Goal: Task Accomplishment & Management: Complete application form

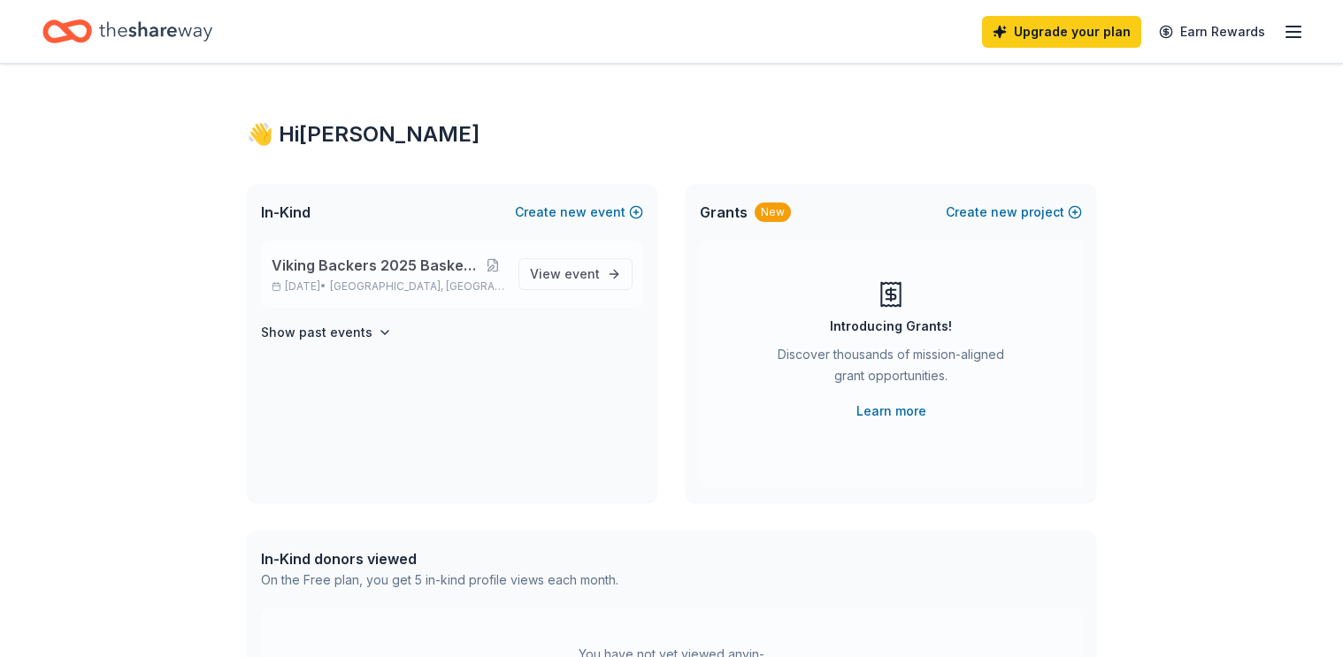
click at [415, 265] on span "Viking Backers 2025 Basket Bingo Fundraiser" at bounding box center [377, 265] width 210 height 21
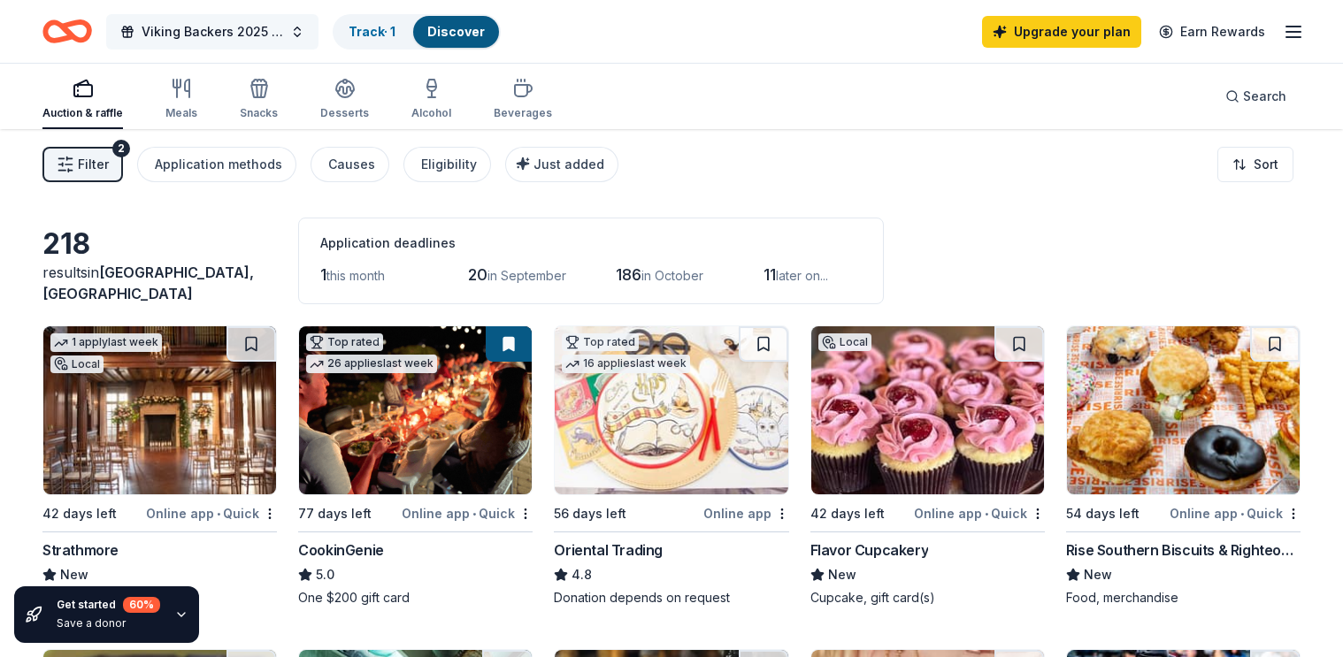
click at [294, 40] on button "Viking Backers 2025 Basket Bingo Fundraiser" at bounding box center [212, 31] width 212 height 35
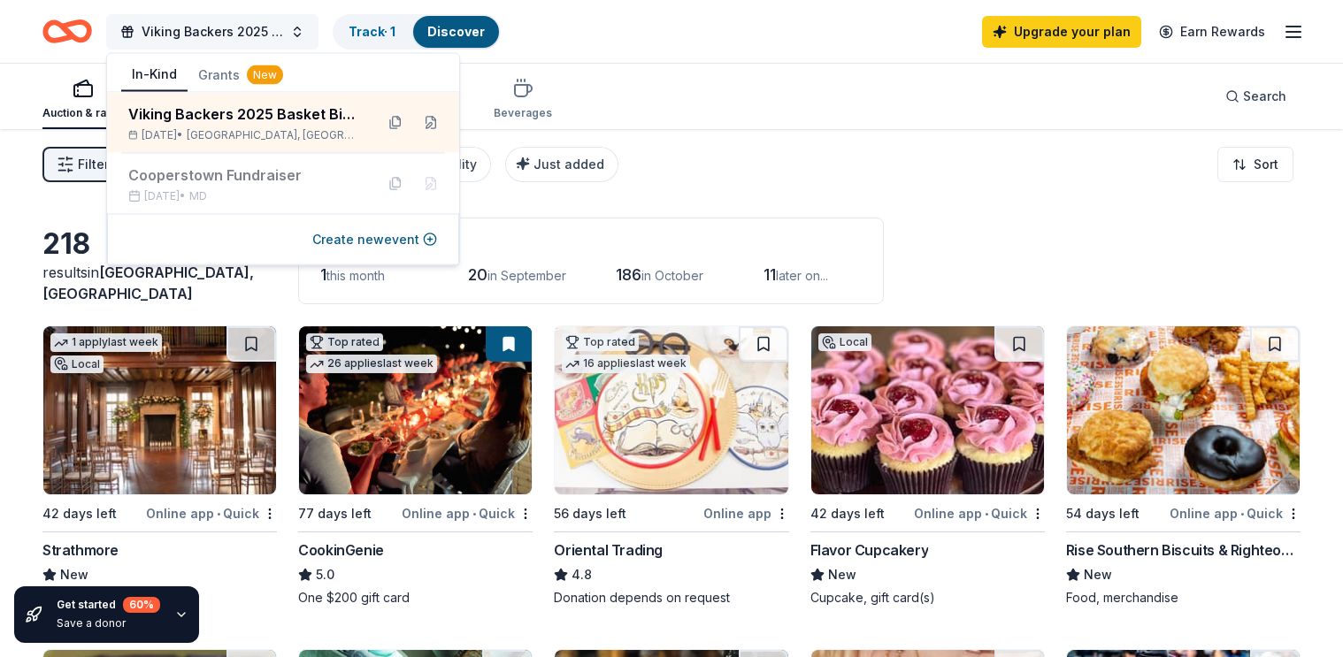
click at [294, 40] on button "Viking Backers 2025 Basket Bingo Fundraiser" at bounding box center [212, 31] width 212 height 35
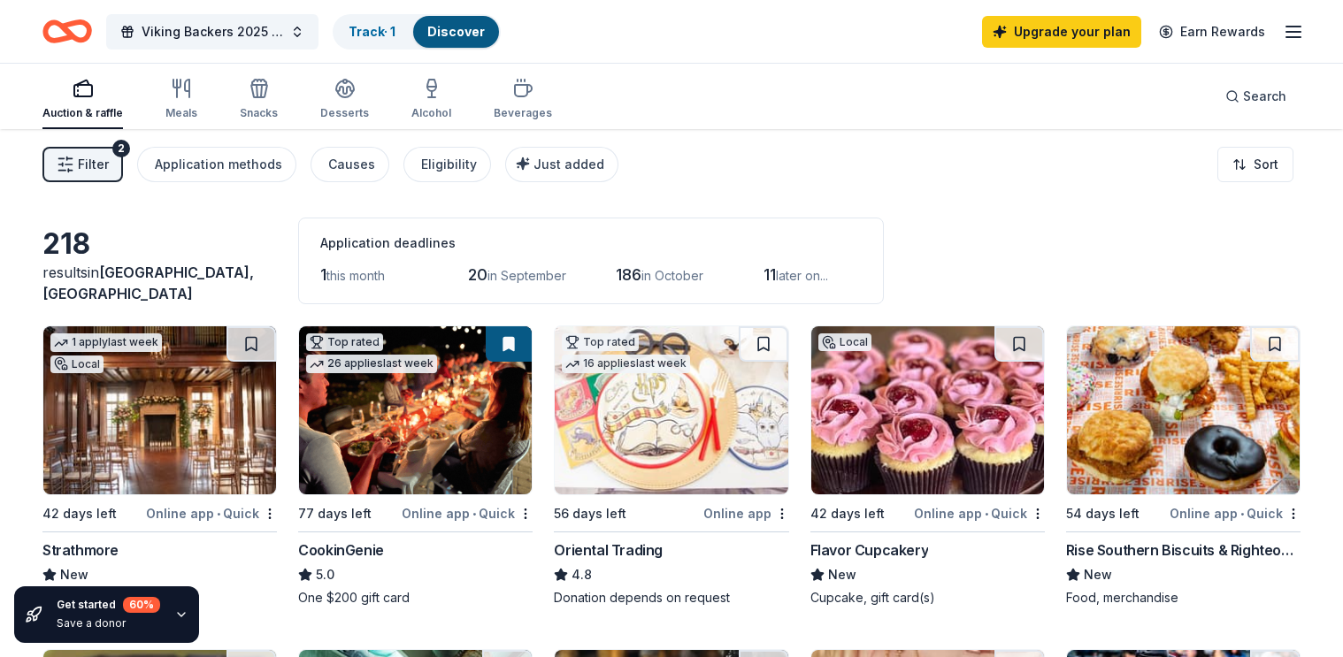
click at [1297, 32] on icon "button" at bounding box center [1293, 31] width 21 height 21
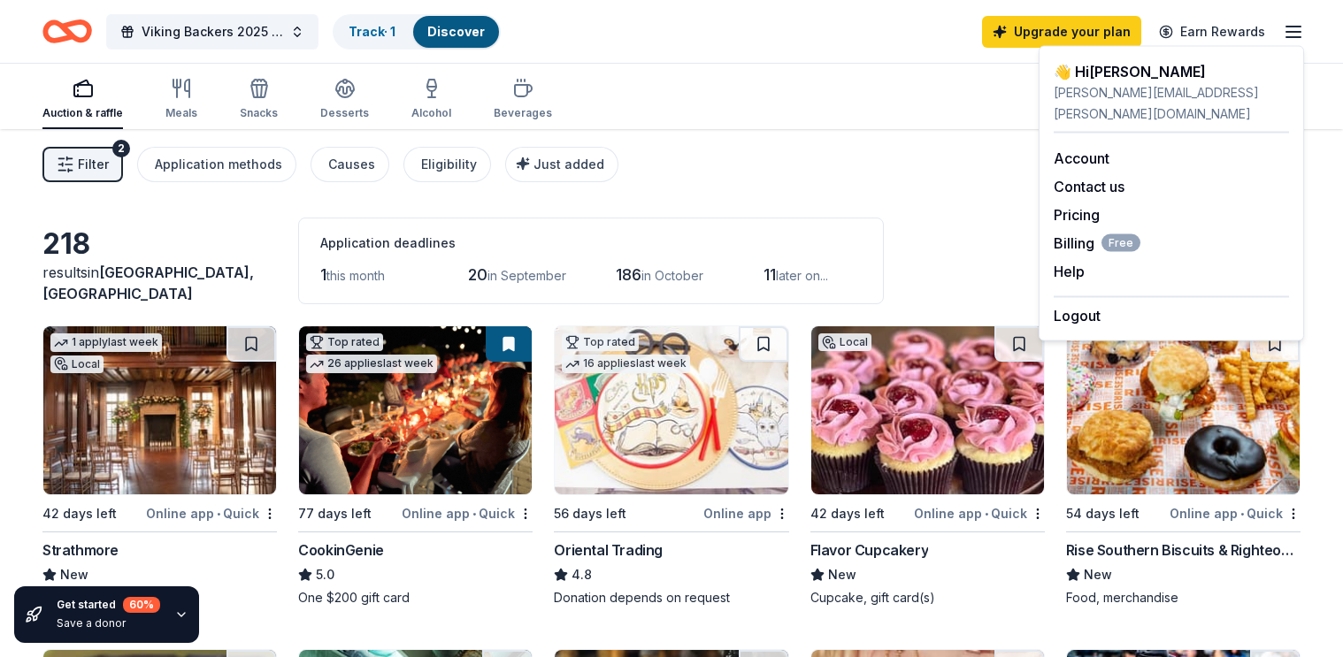
click at [806, 185] on div "Filter 2 Application methods Causes Eligibility Just added Sort" at bounding box center [671, 164] width 1343 height 71
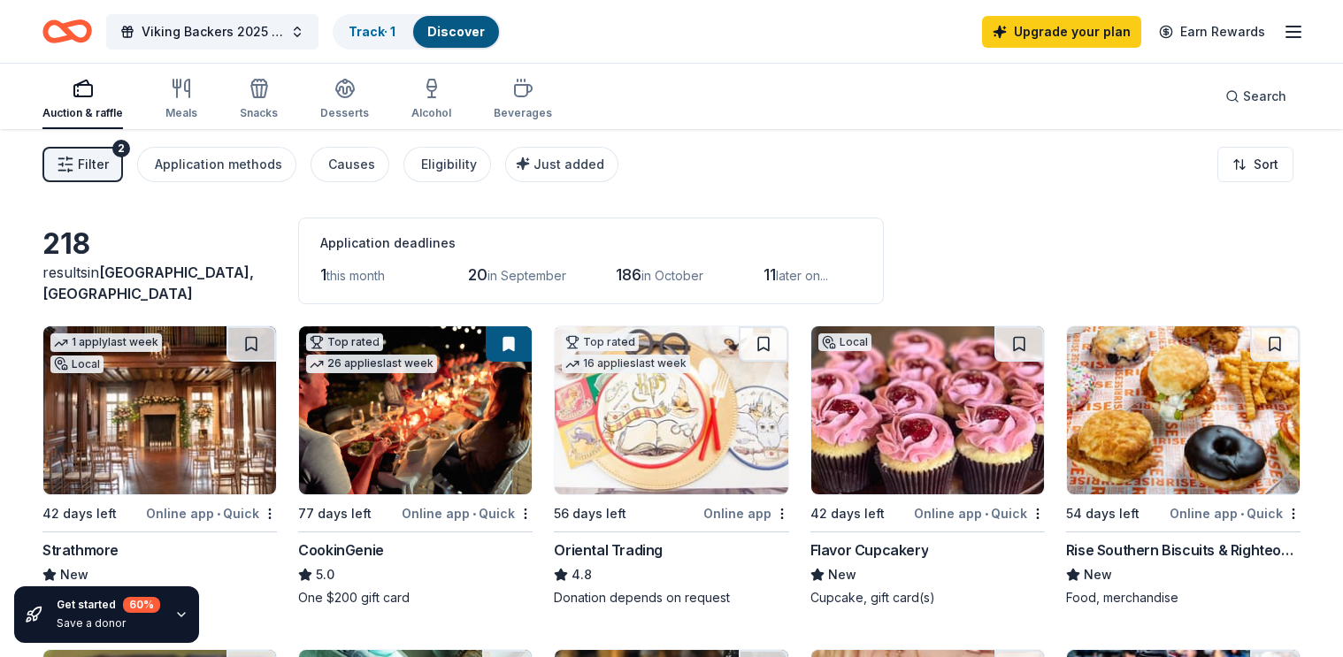
click at [448, 35] on link "Discover" at bounding box center [455, 31] width 57 height 15
click at [384, 34] on link "Track · 1" at bounding box center [372, 31] width 47 height 15
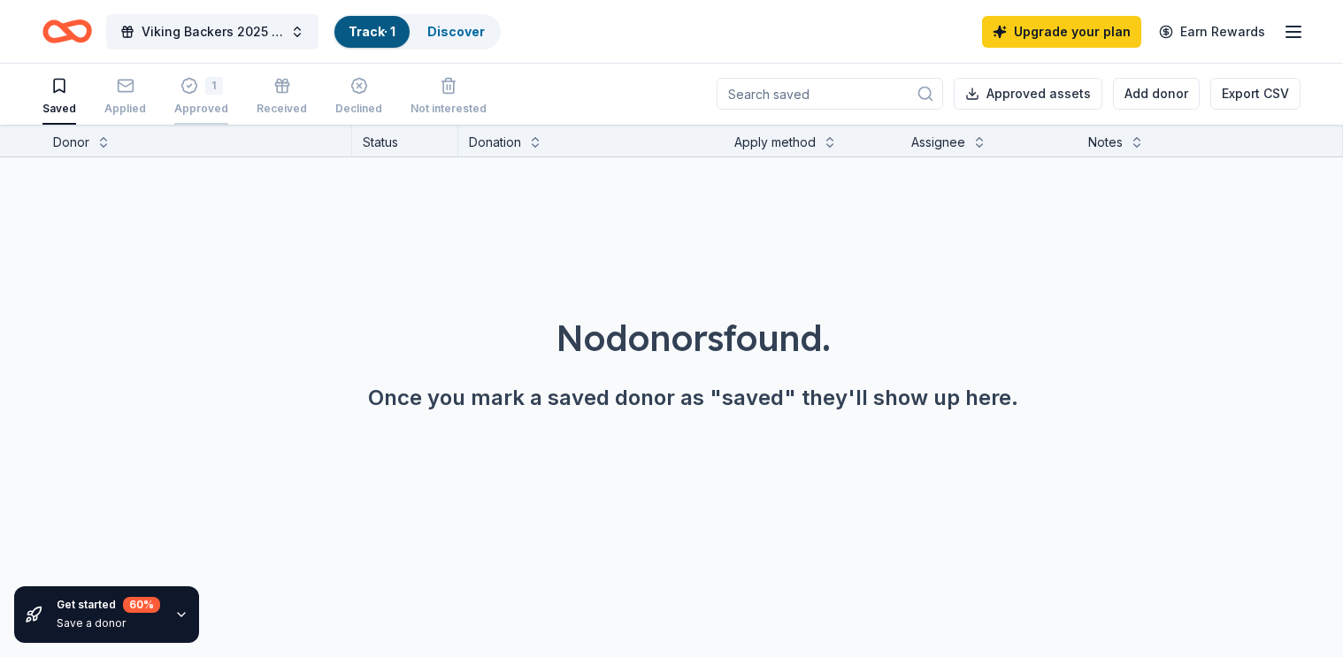
click at [186, 91] on icon "button" at bounding box center [188, 86] width 15 height 15
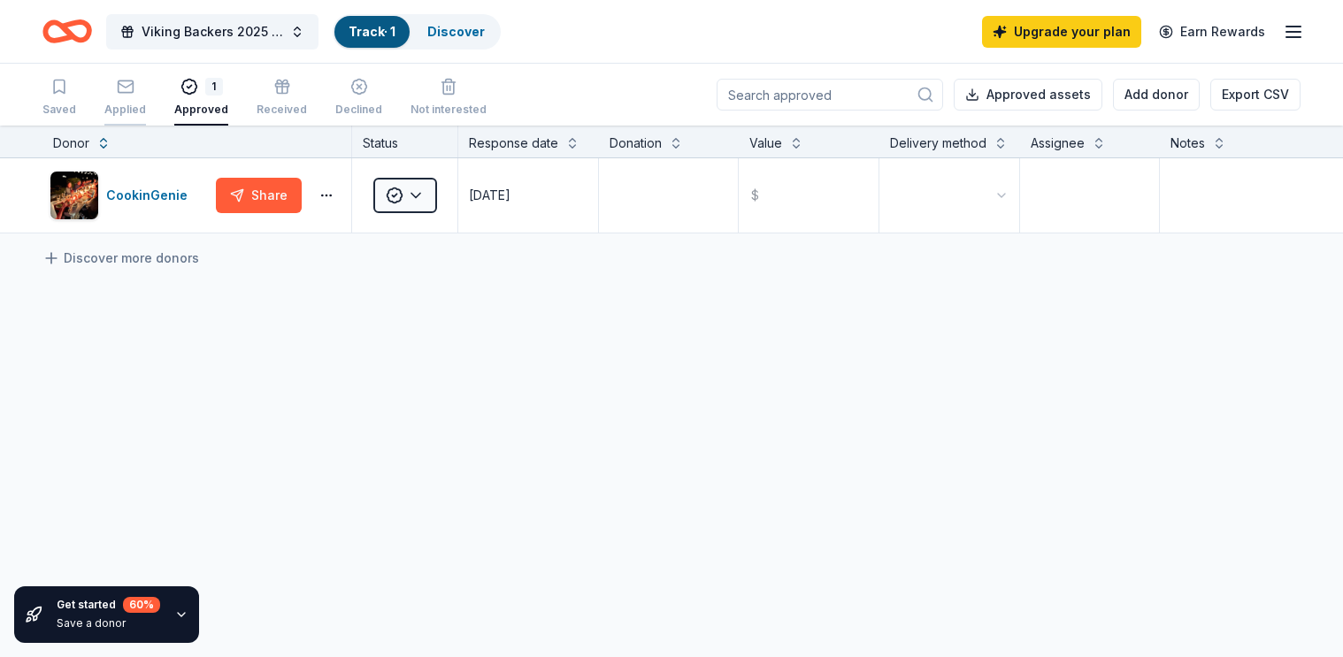
click at [121, 96] on div "Applied" at bounding box center [125, 97] width 42 height 39
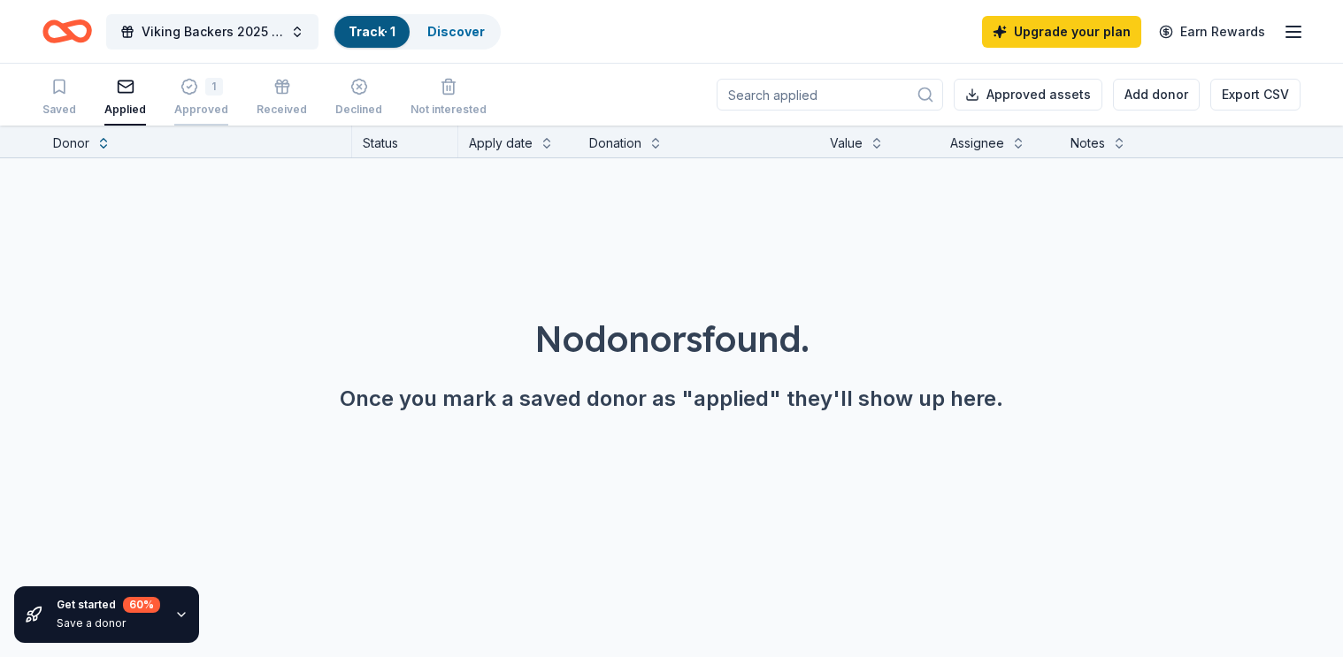
click at [190, 94] on icon "button" at bounding box center [189, 87] width 18 height 18
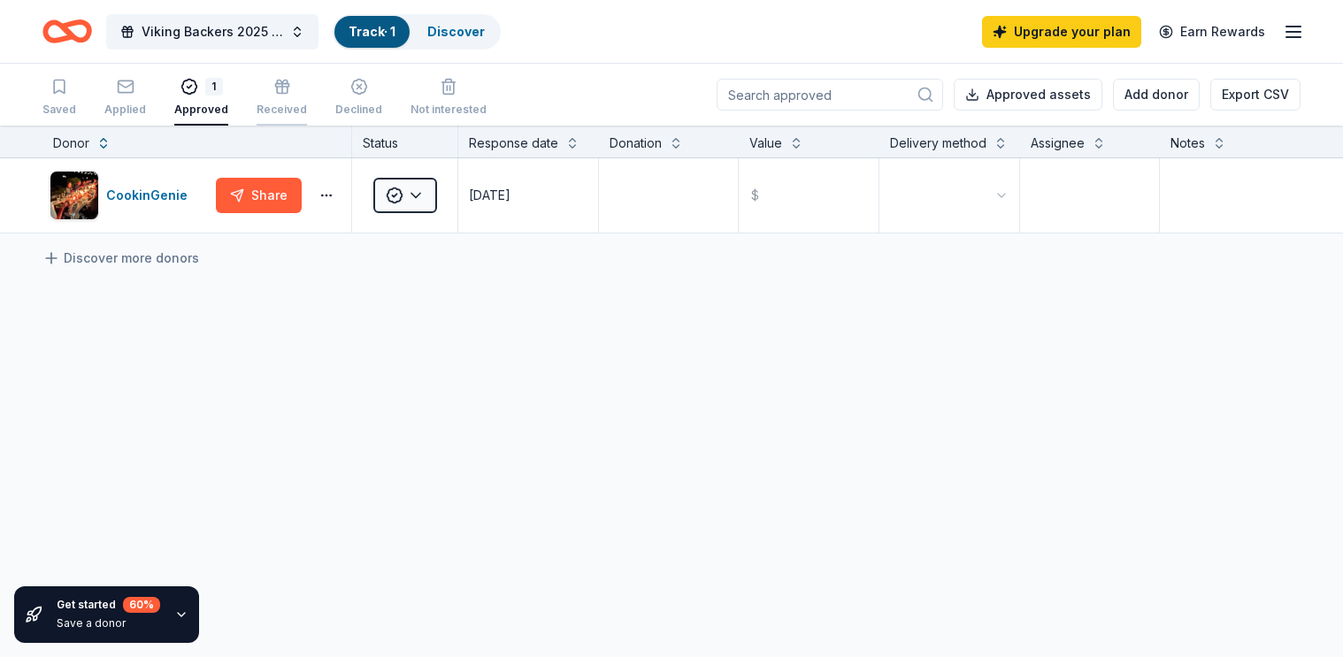
click at [272, 97] on div "Received" at bounding box center [282, 97] width 50 height 39
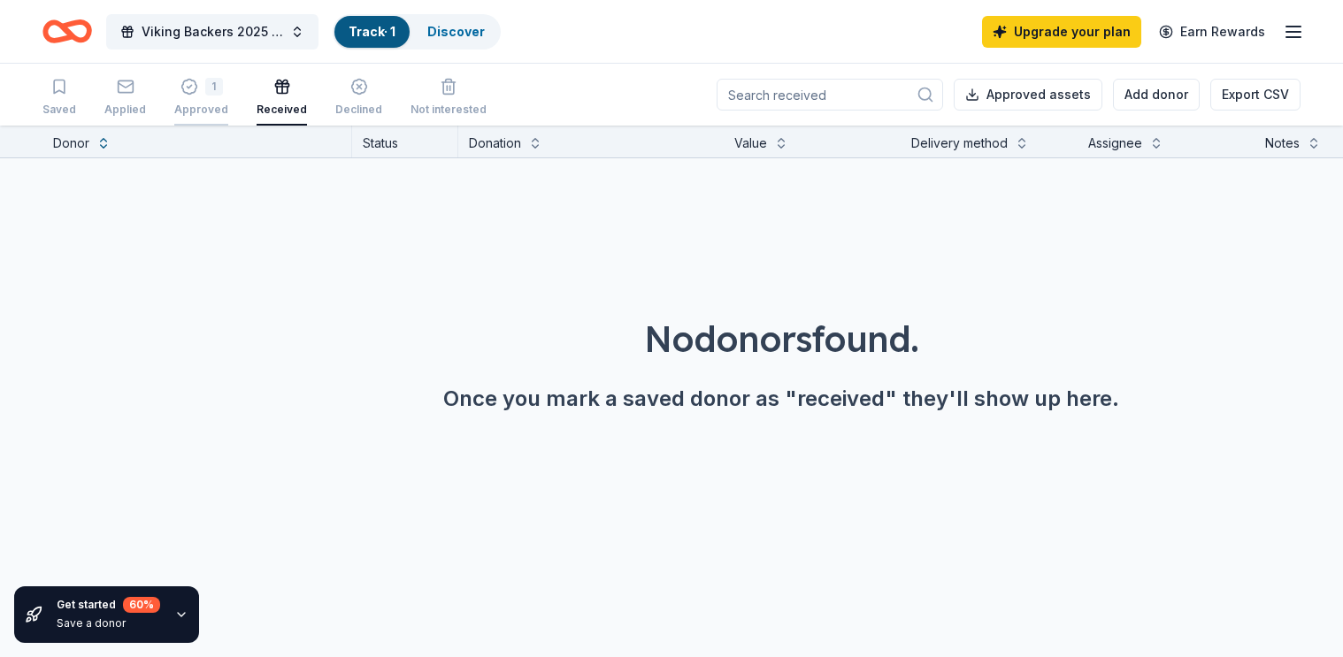
click at [205, 91] on div "1" at bounding box center [214, 87] width 18 height 18
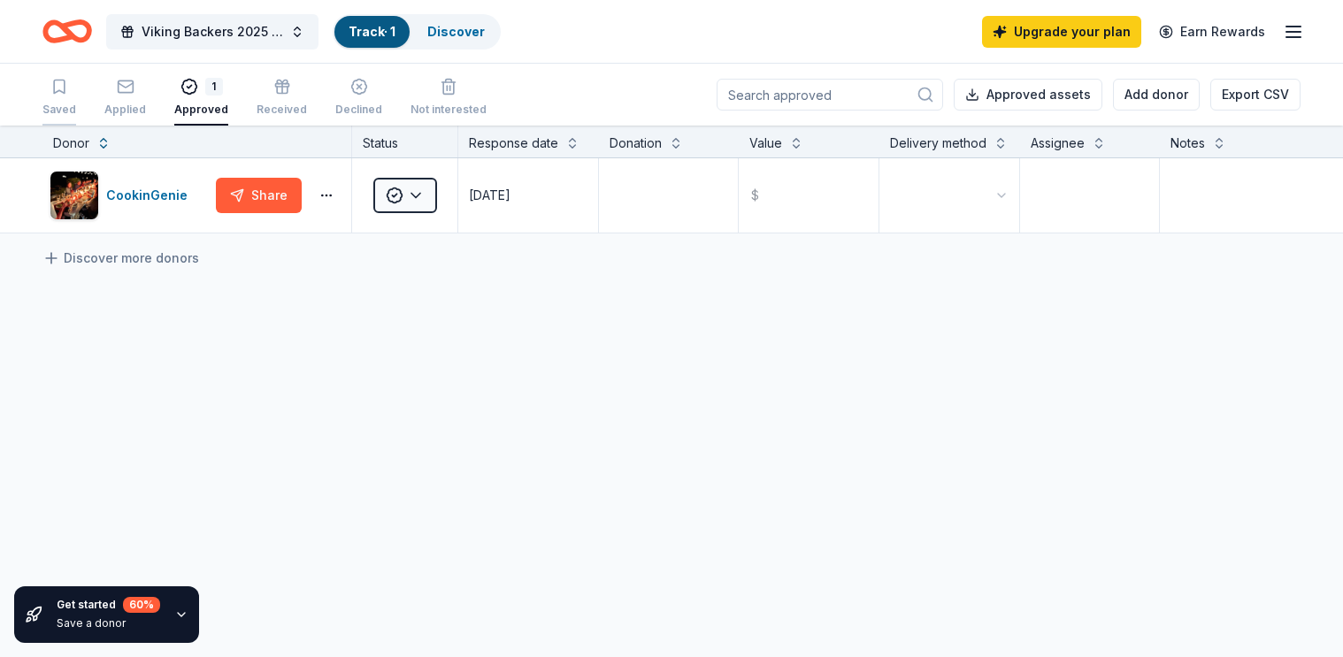
click at [60, 87] on icon "button" at bounding box center [59, 87] width 18 height 18
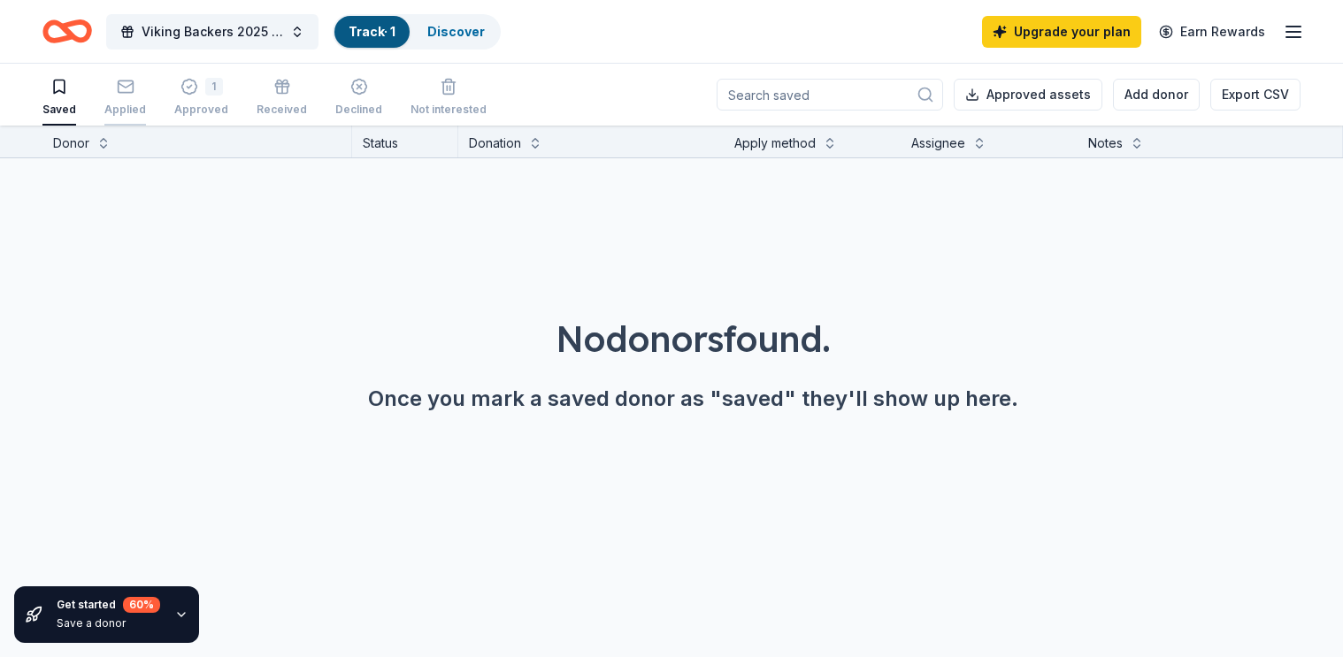
click at [126, 103] on div "Applied" at bounding box center [125, 110] width 42 height 14
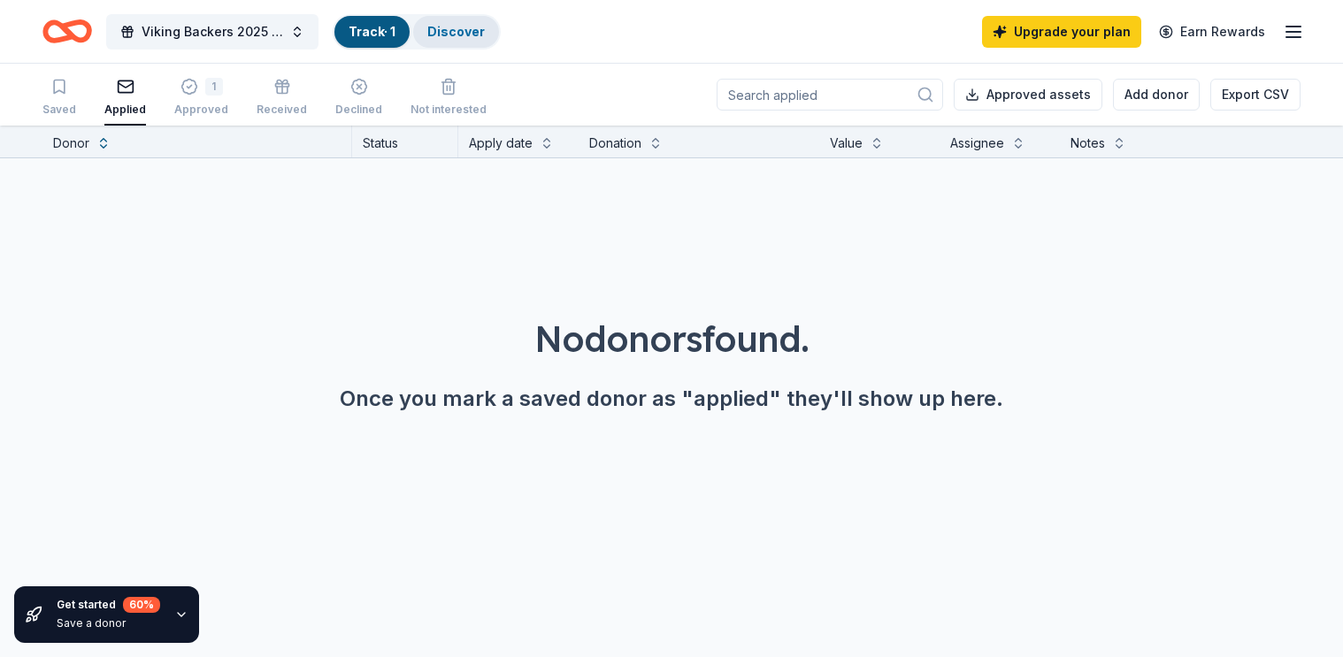
click at [468, 27] on link "Discover" at bounding box center [455, 31] width 57 height 15
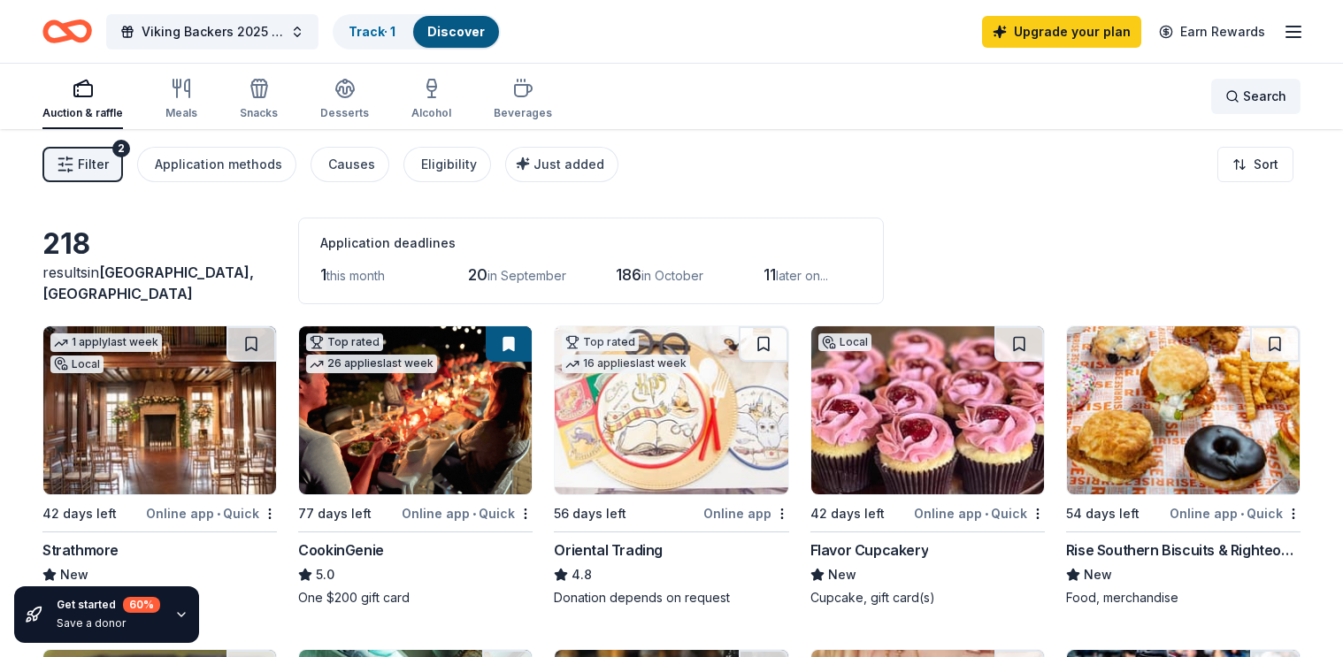
click at [1254, 100] on span "Search" at bounding box center [1264, 96] width 43 height 21
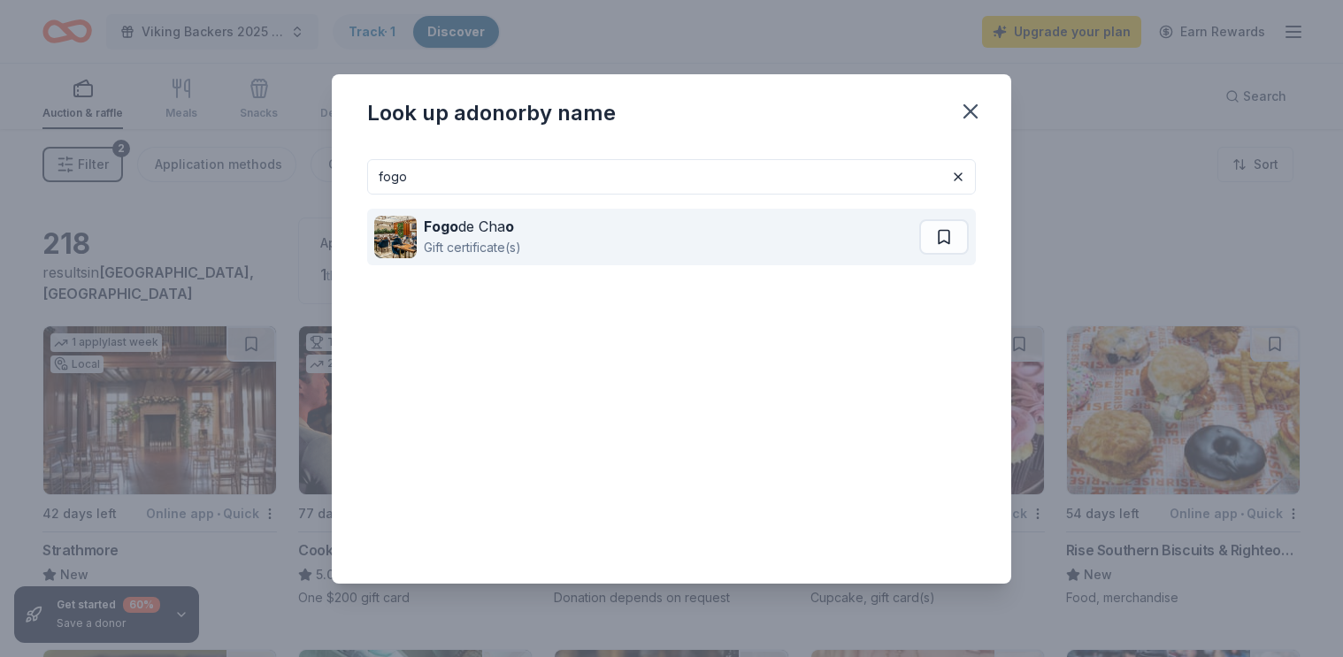
type input "fogo"
click at [508, 229] on div "Fogo de Cha o" at bounding box center [472, 226] width 97 height 21
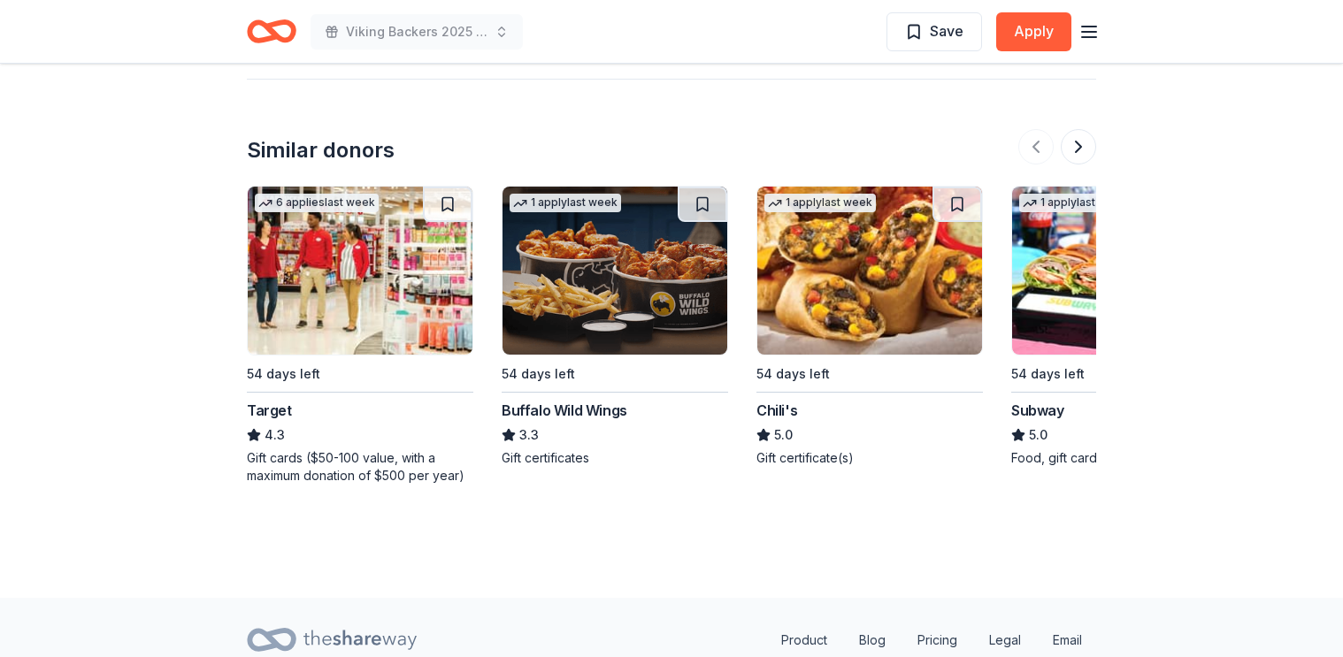
scroll to position [2004, 0]
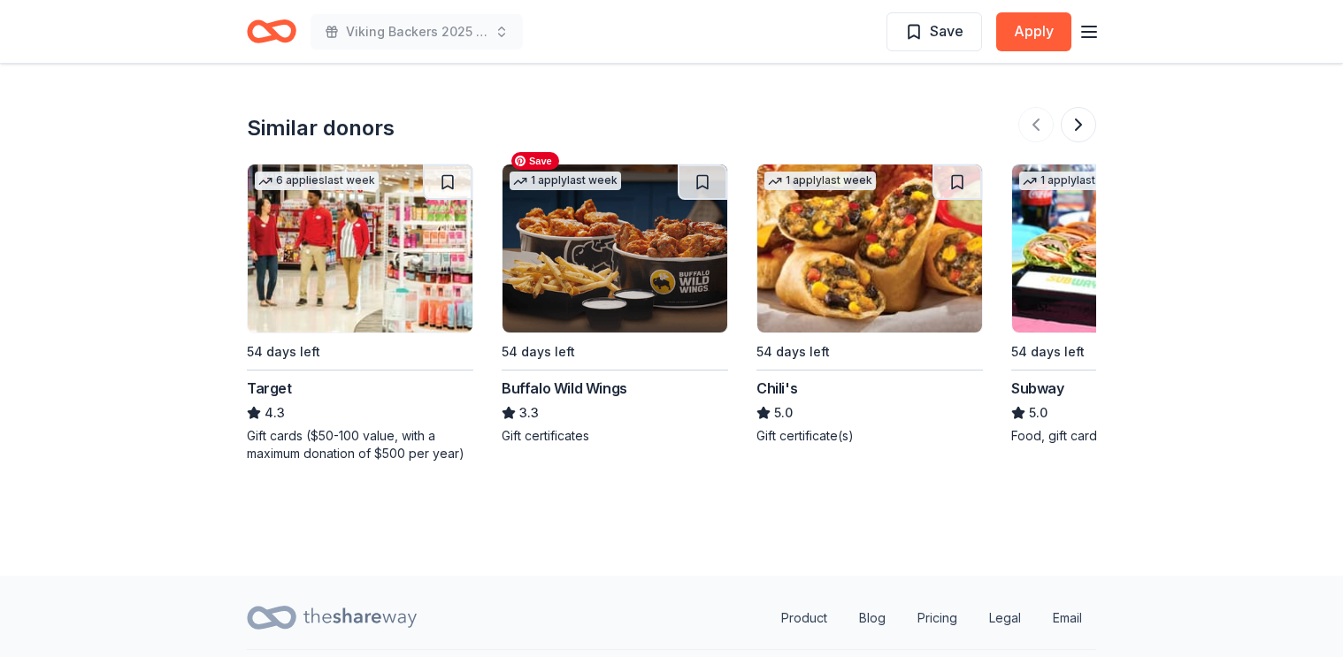
click at [596, 270] on img at bounding box center [614, 249] width 225 height 168
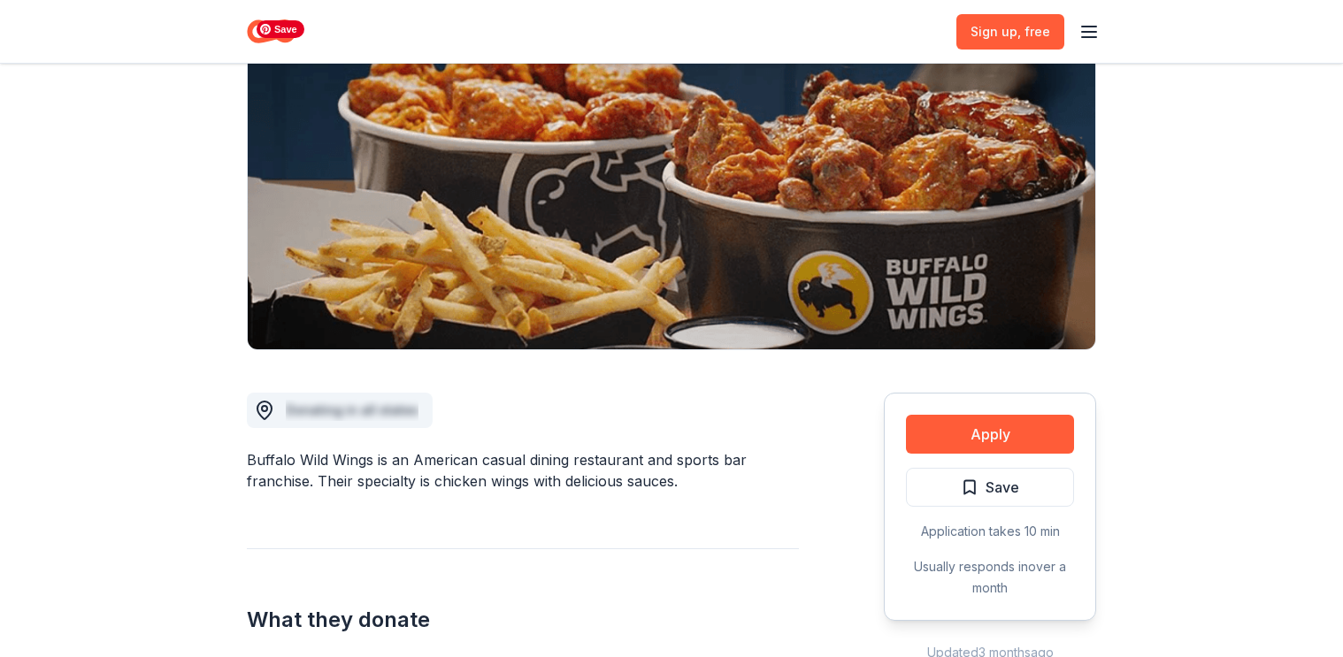
scroll to position [197, 0]
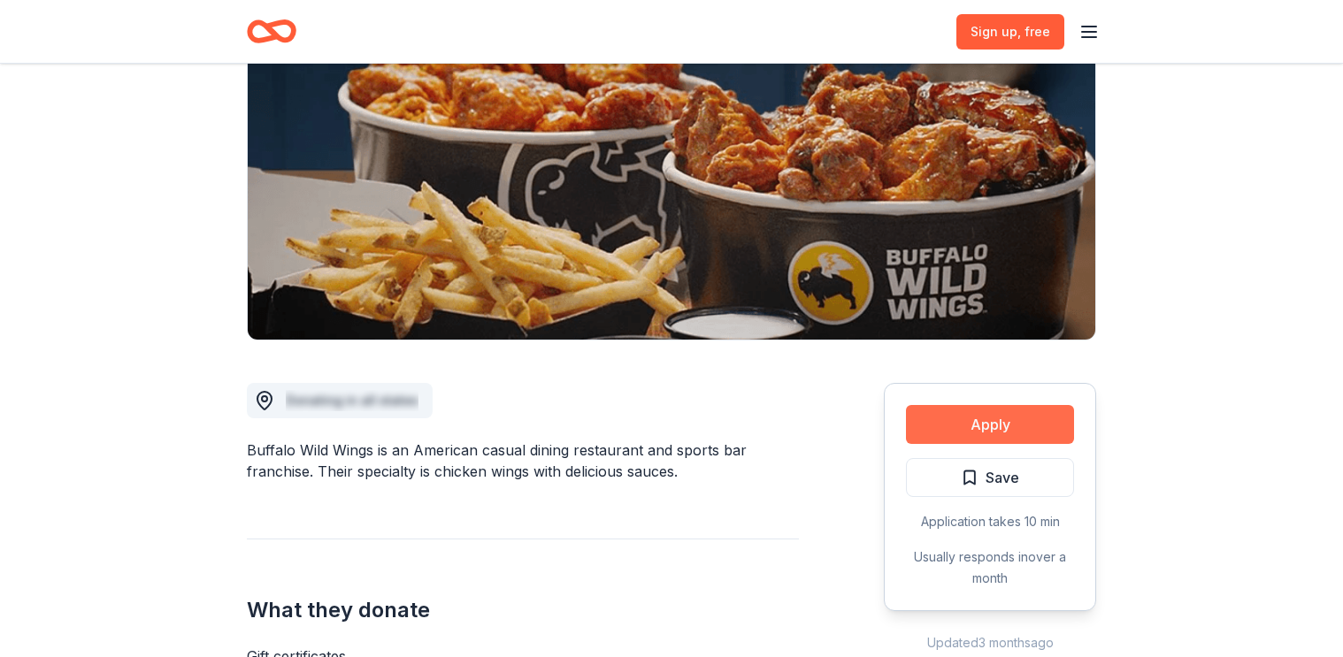
click at [1046, 418] on button "Apply" at bounding box center [990, 424] width 168 height 39
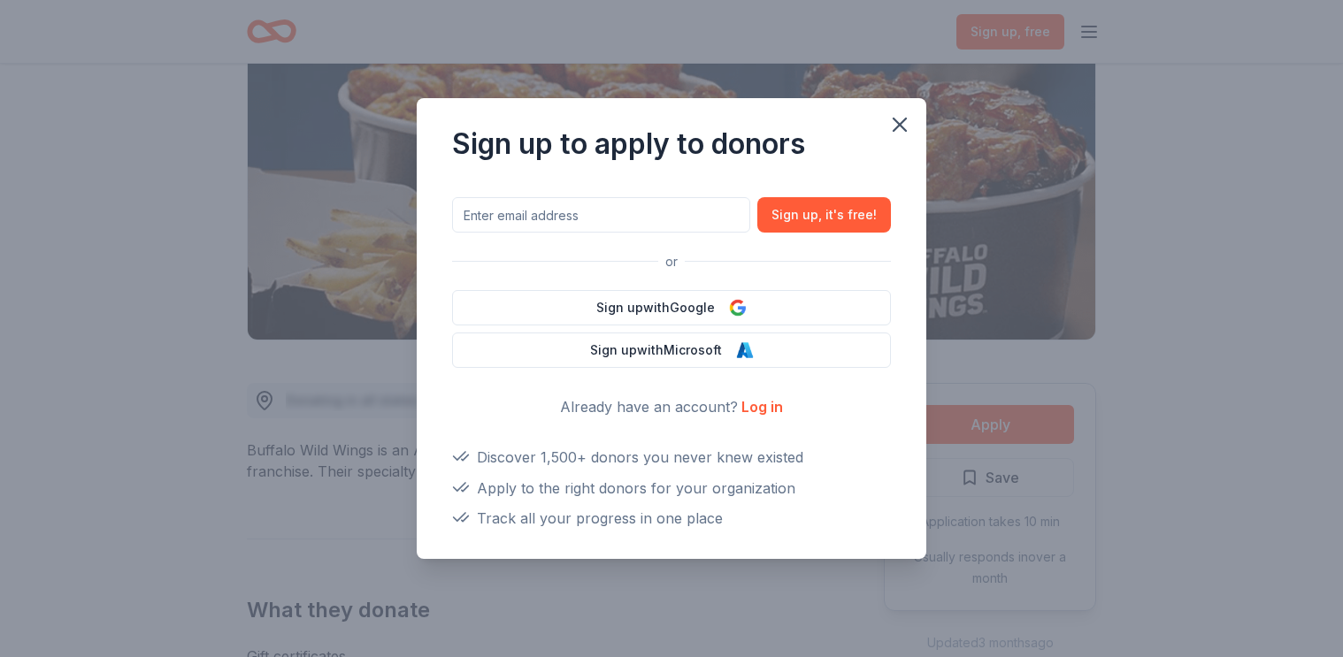
click at [765, 411] on link "Log in" at bounding box center [762, 407] width 42 height 18
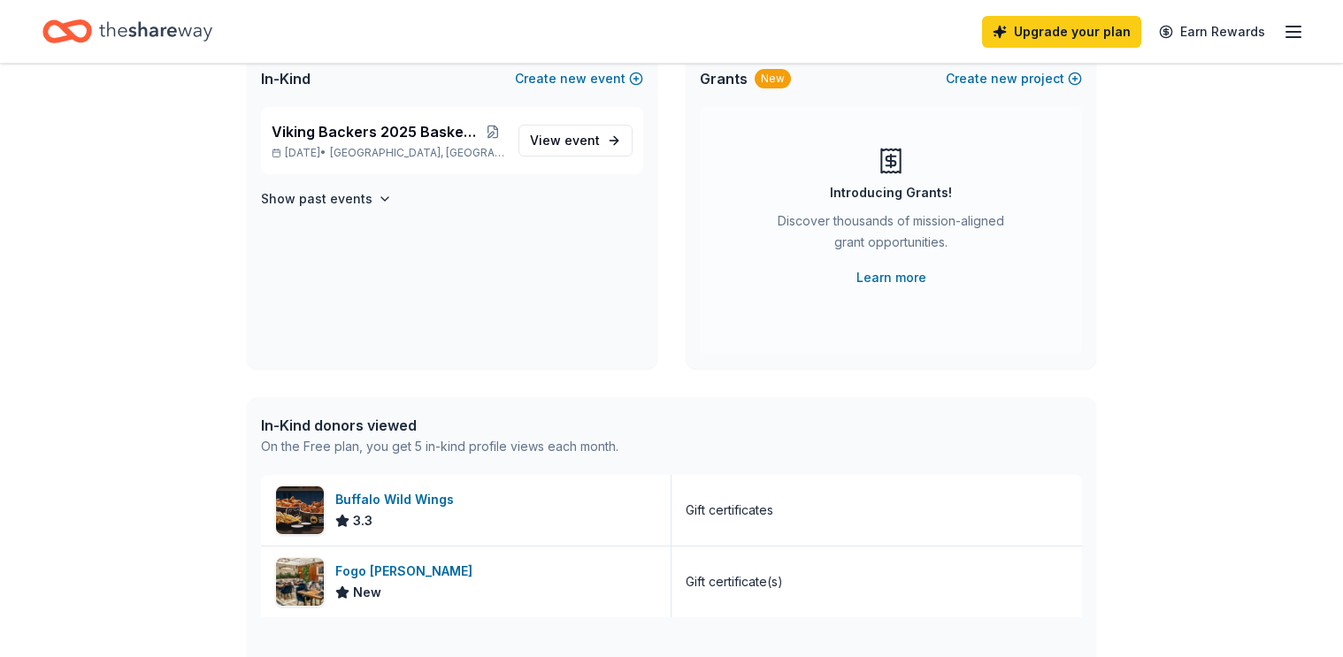
scroll to position [138, 0]
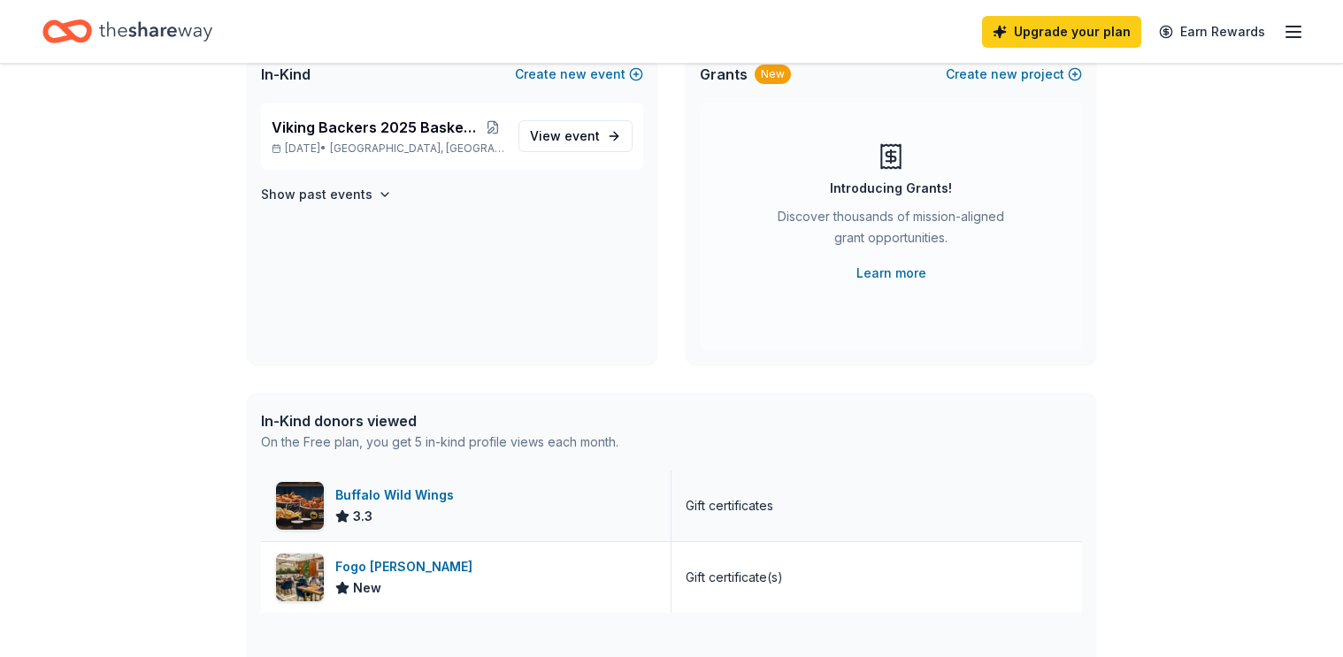
click at [425, 494] on div "Buffalo Wild Wings" at bounding box center [398, 495] width 126 height 21
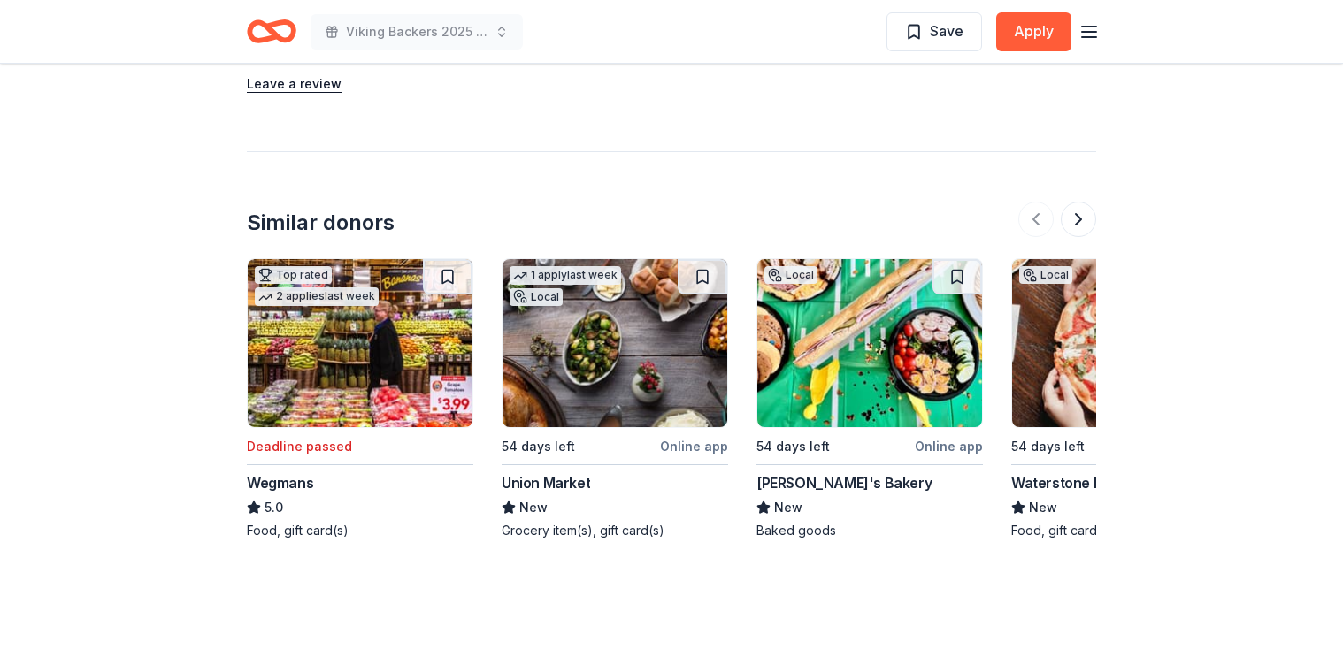
scroll to position [2068, 0]
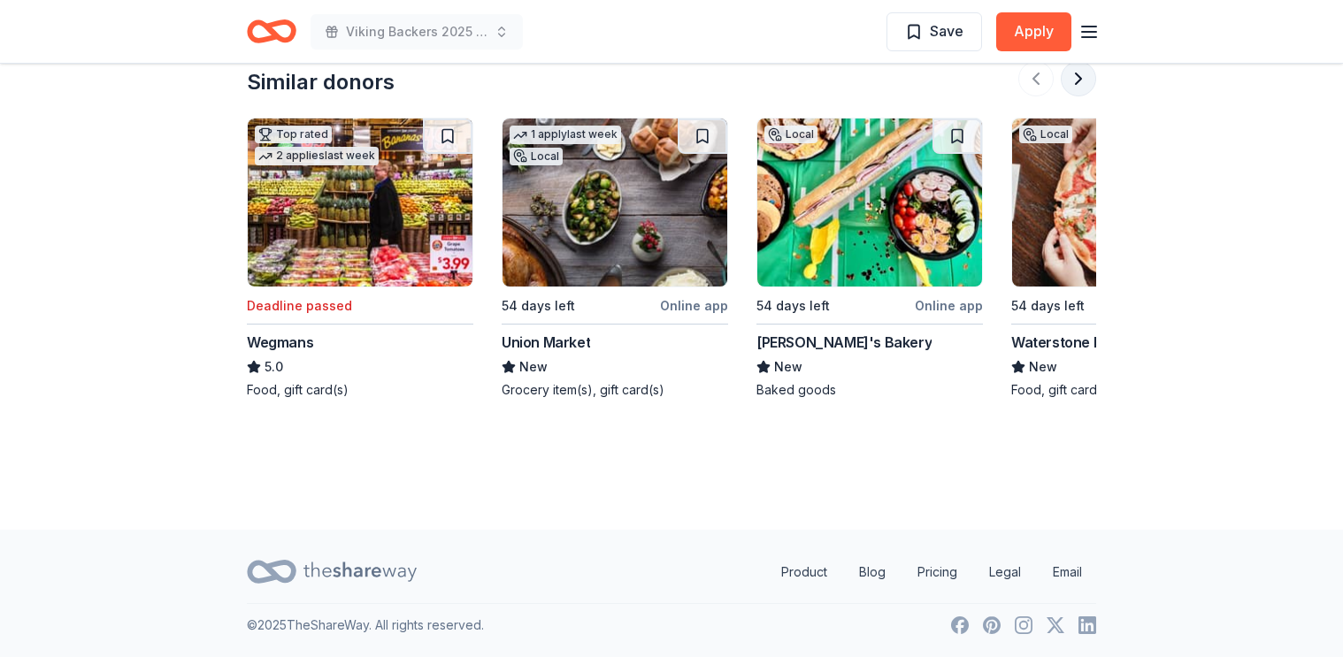
click at [1088, 85] on button at bounding box center [1078, 78] width 35 height 35
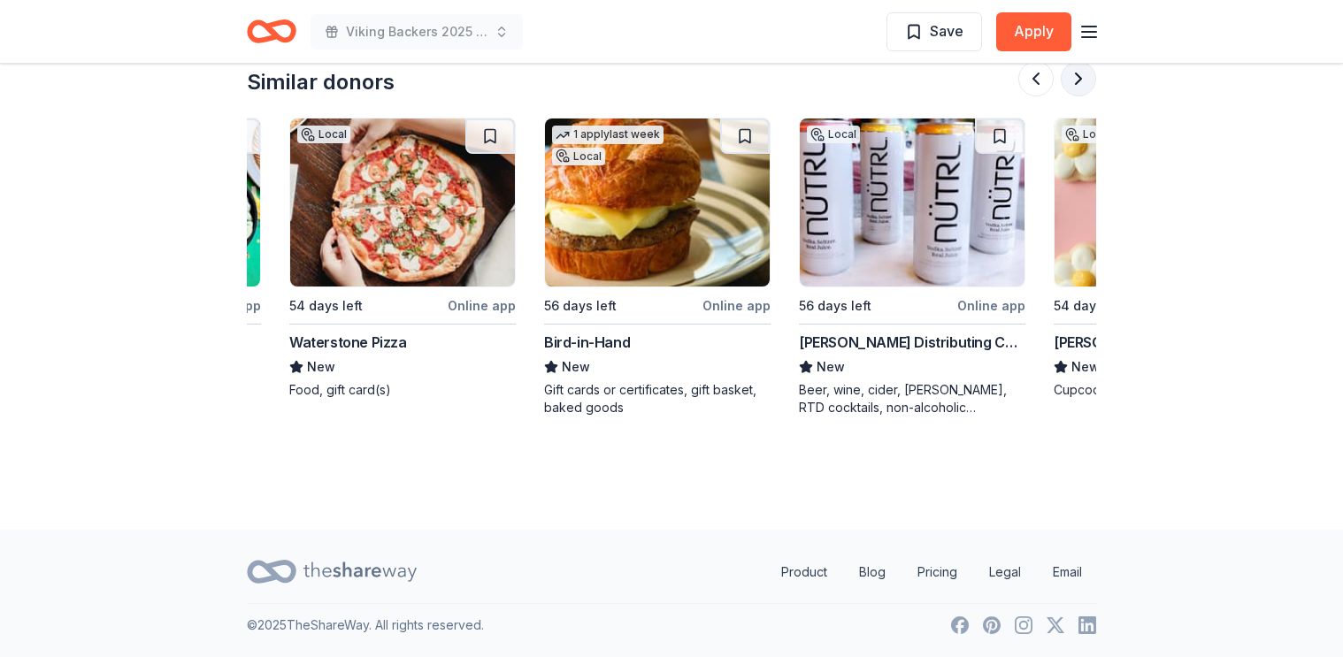
scroll to position [0, 764]
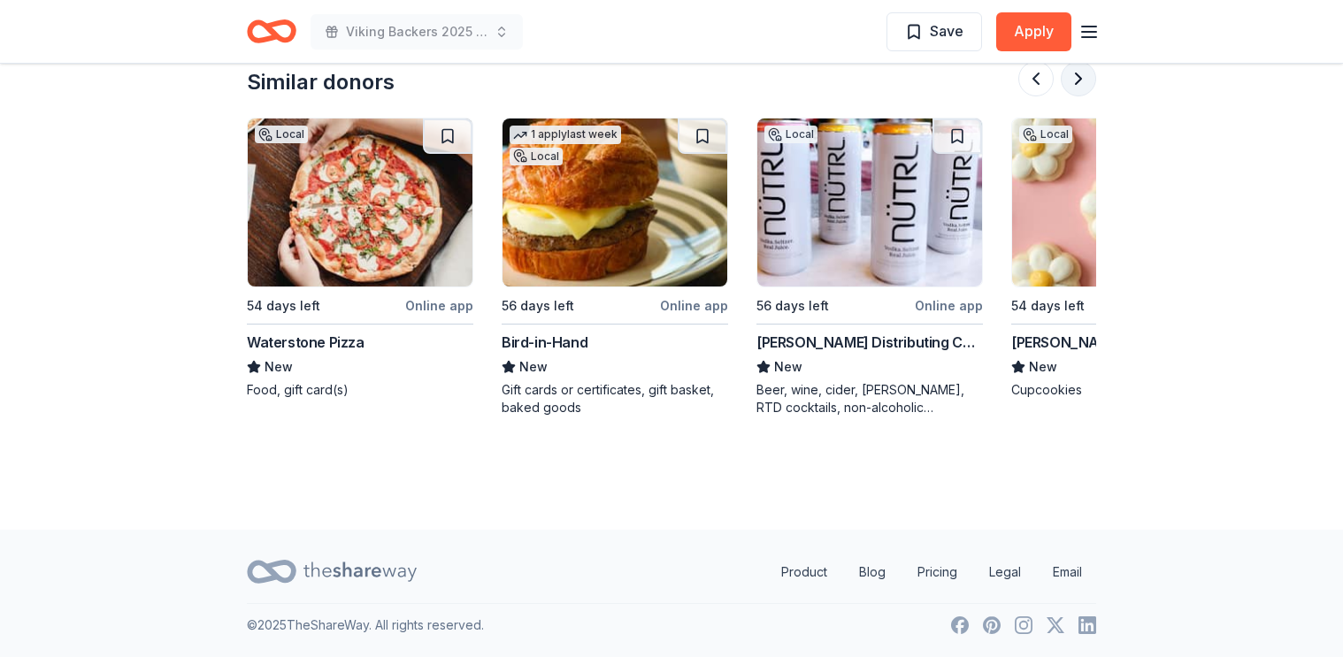
click at [1088, 85] on button at bounding box center [1078, 78] width 35 height 35
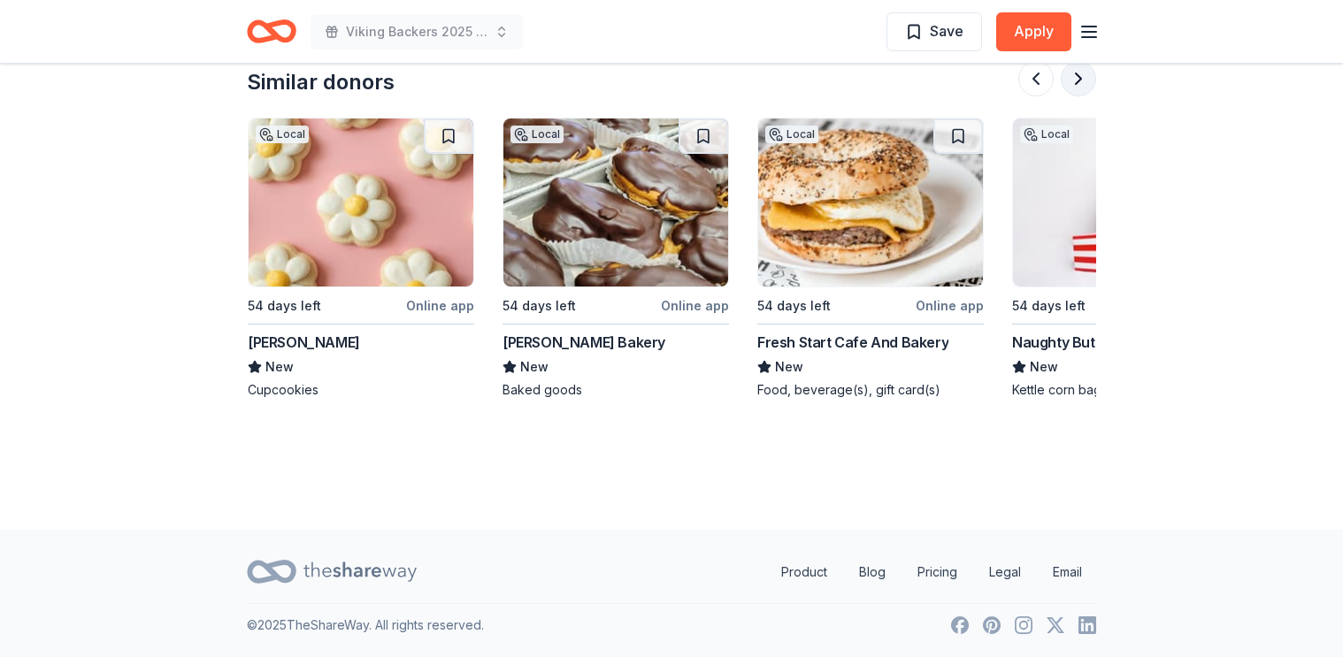
scroll to position [0, 1529]
click at [1088, 85] on button at bounding box center [1078, 78] width 35 height 35
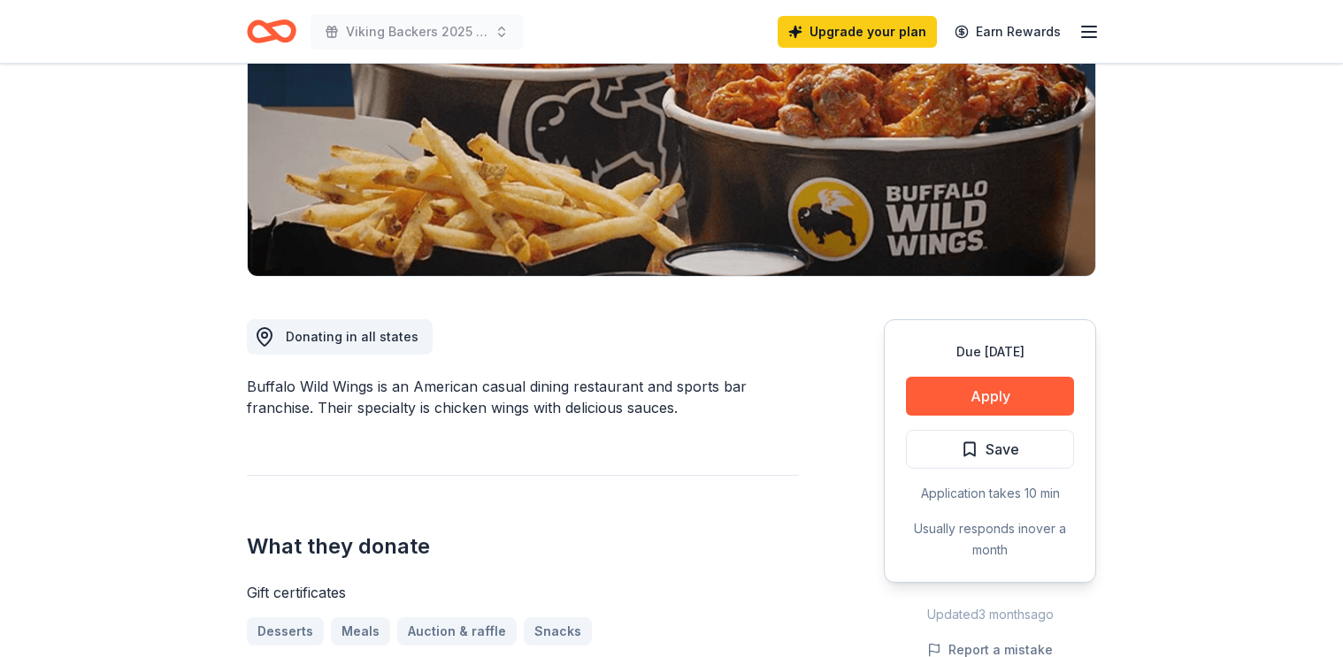
scroll to position [268, 0]
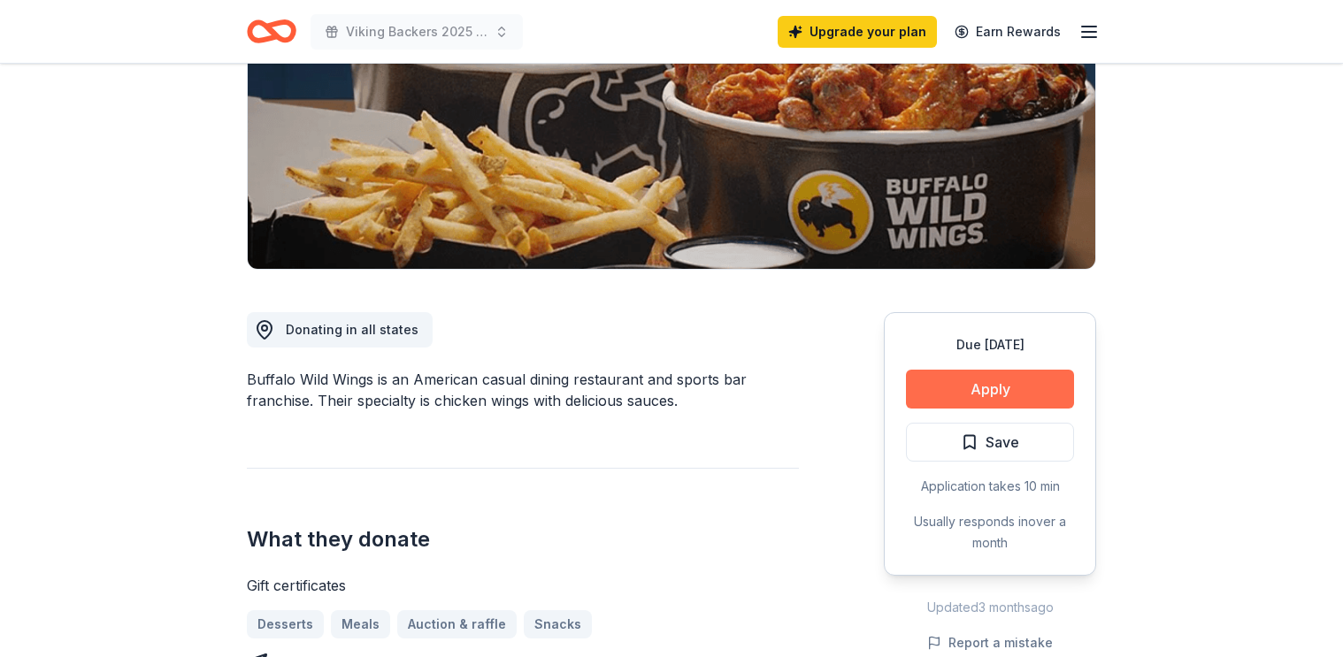
click at [1023, 389] on button "Apply" at bounding box center [990, 389] width 168 height 39
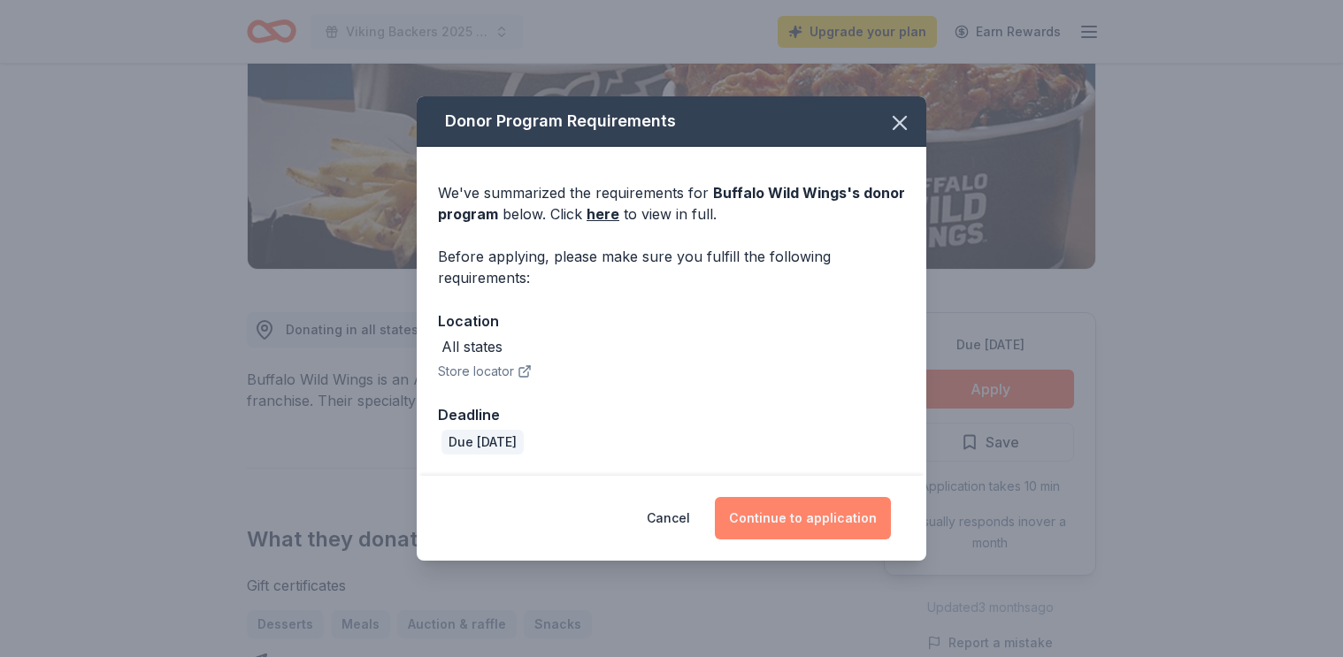
click at [741, 510] on button "Continue to application" at bounding box center [803, 518] width 176 height 42
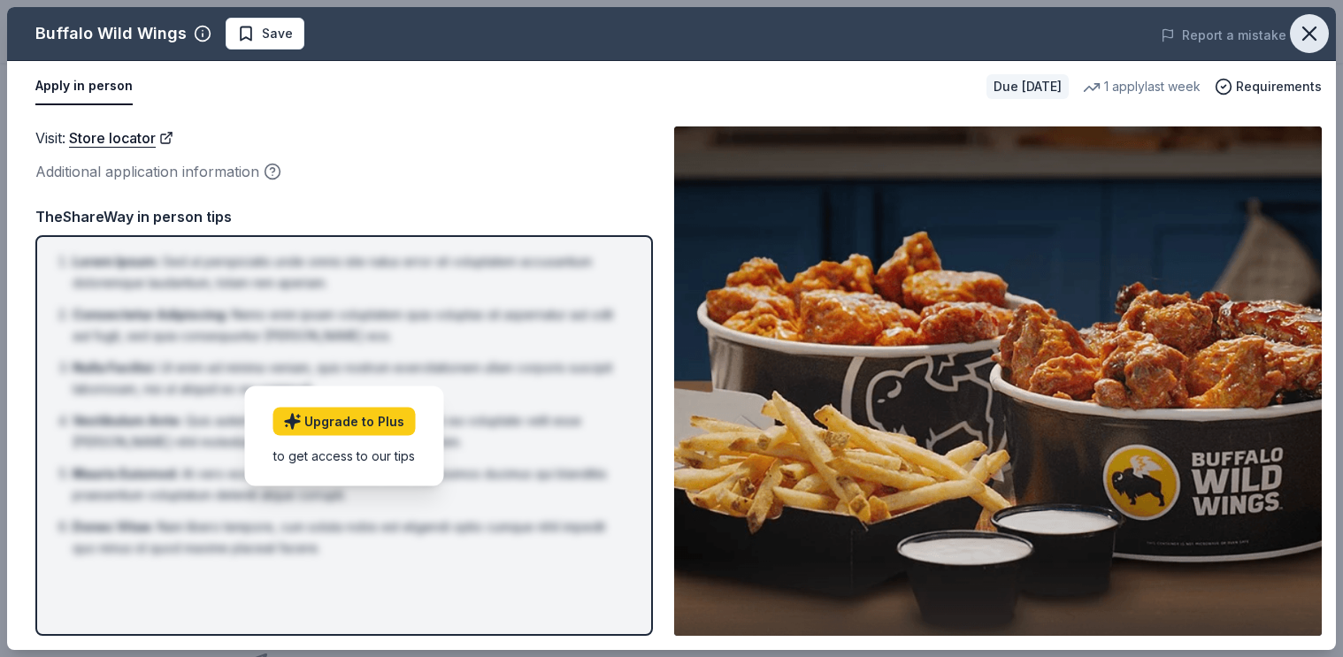
click at [1312, 33] on icon "button" at bounding box center [1309, 33] width 25 height 25
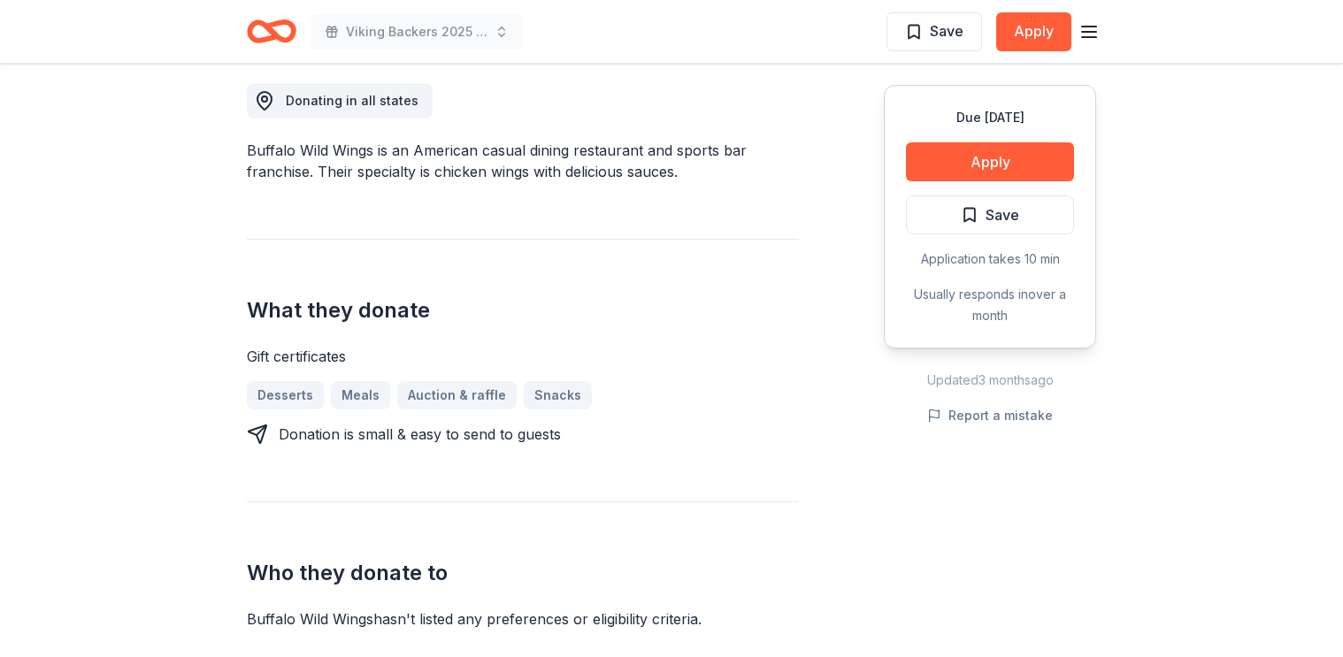
scroll to position [0, 0]
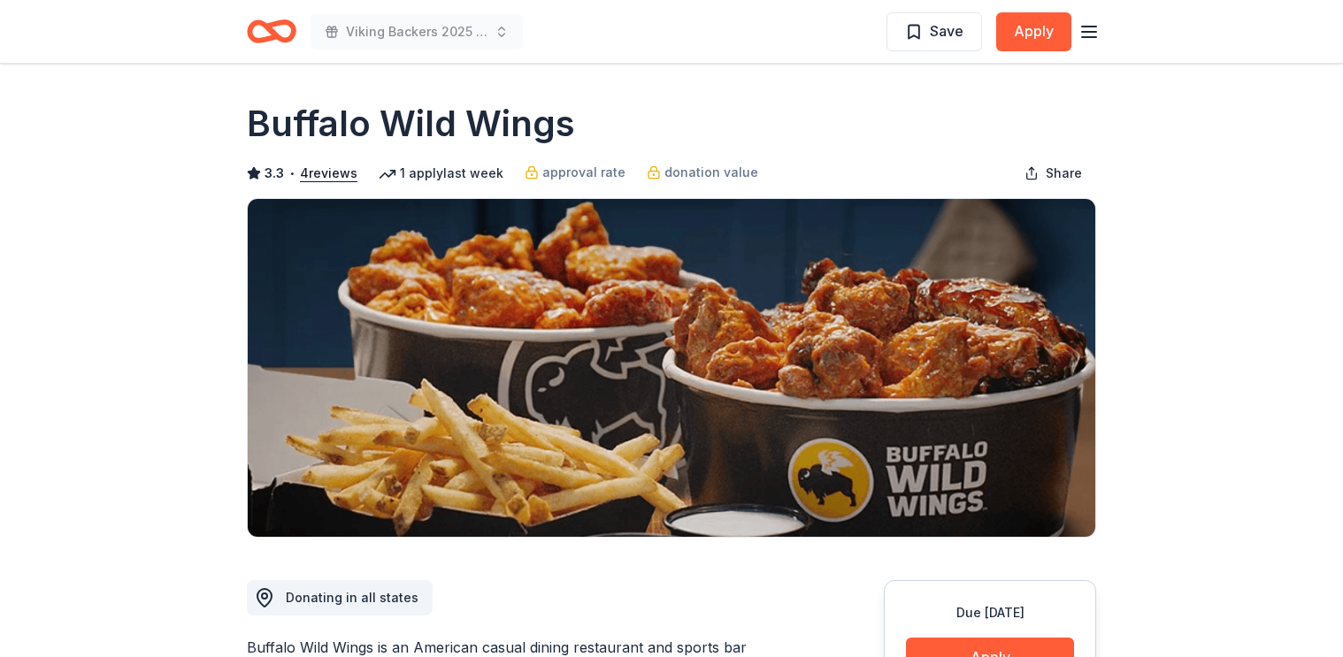
click at [1095, 34] on icon "button" at bounding box center [1088, 31] width 21 height 21
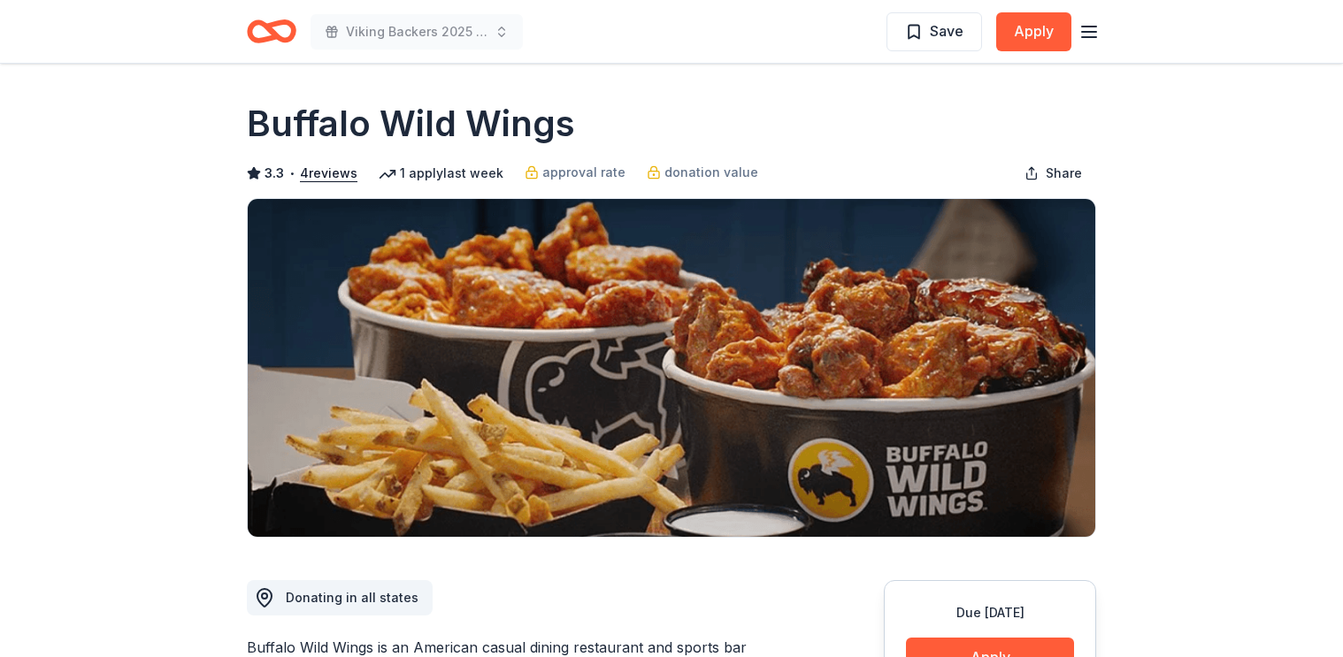
click at [1085, 32] on line "button" at bounding box center [1089, 32] width 14 height 0
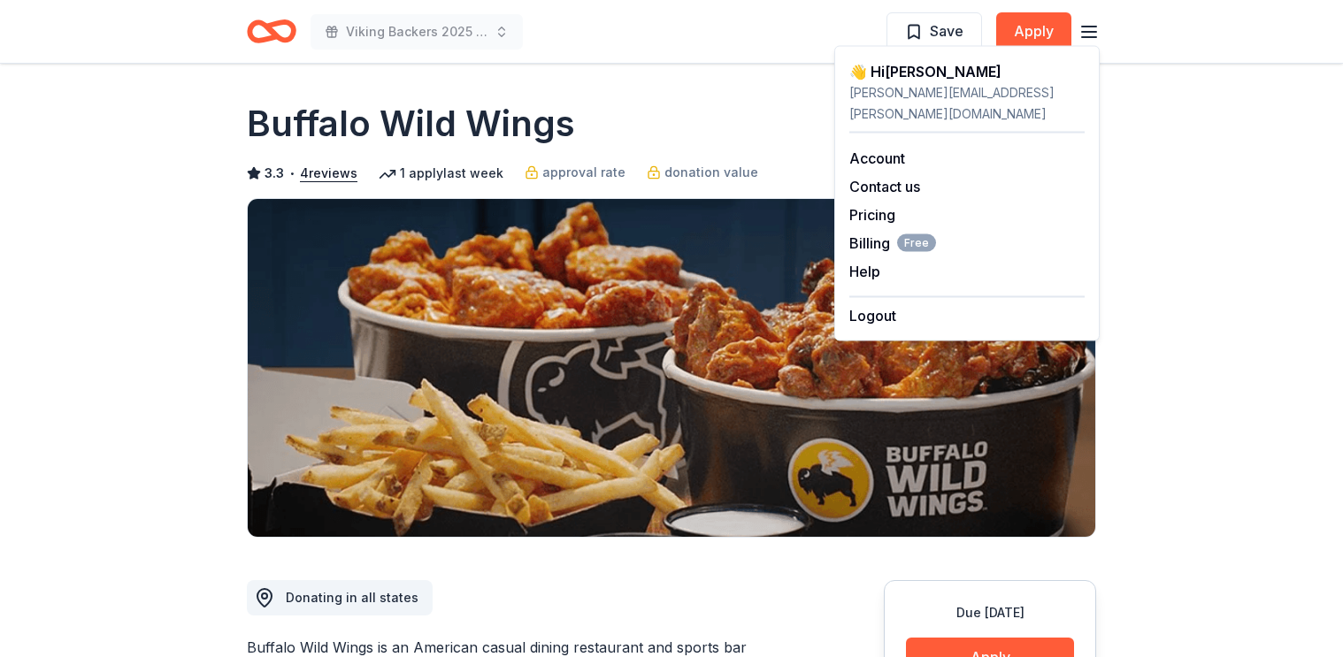
click at [267, 42] on icon "Home" at bounding box center [272, 32] width 50 height 42
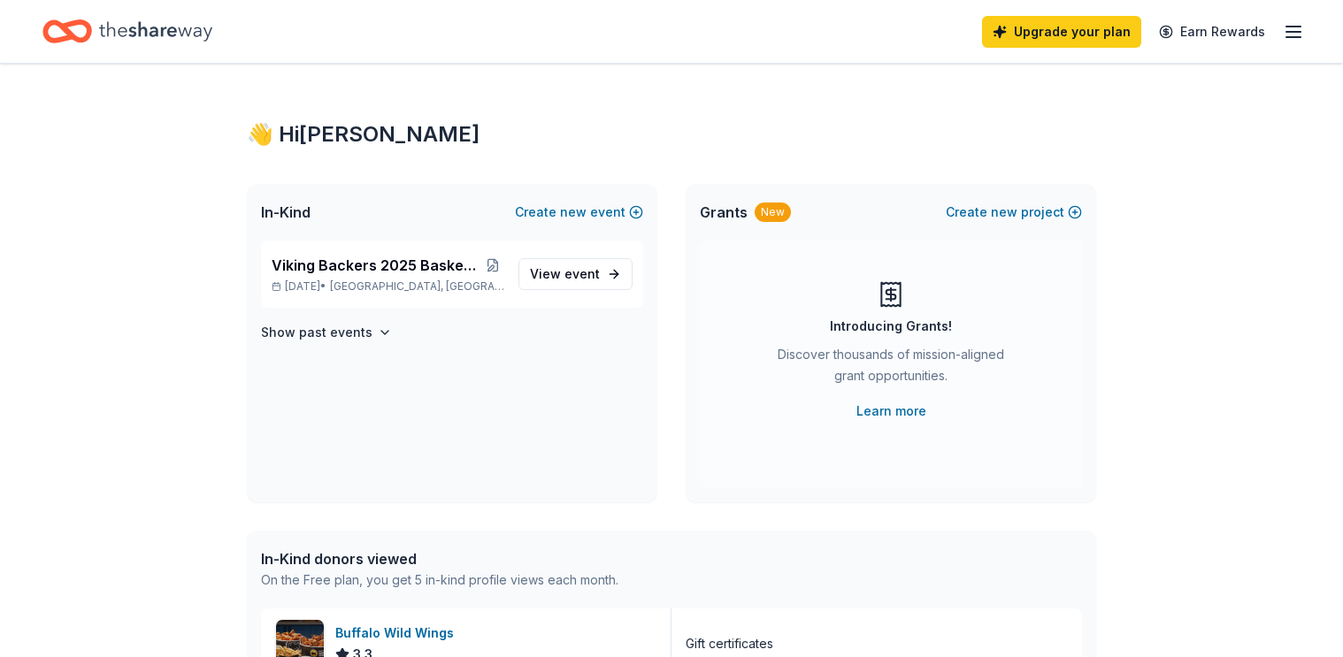
click at [496, 37] on div "Upgrade your plan Earn Rewards" at bounding box center [671, 32] width 1258 height 42
click at [438, 272] on span "Viking Backers 2025 Basket Bingo Fundraiser" at bounding box center [377, 265] width 210 height 21
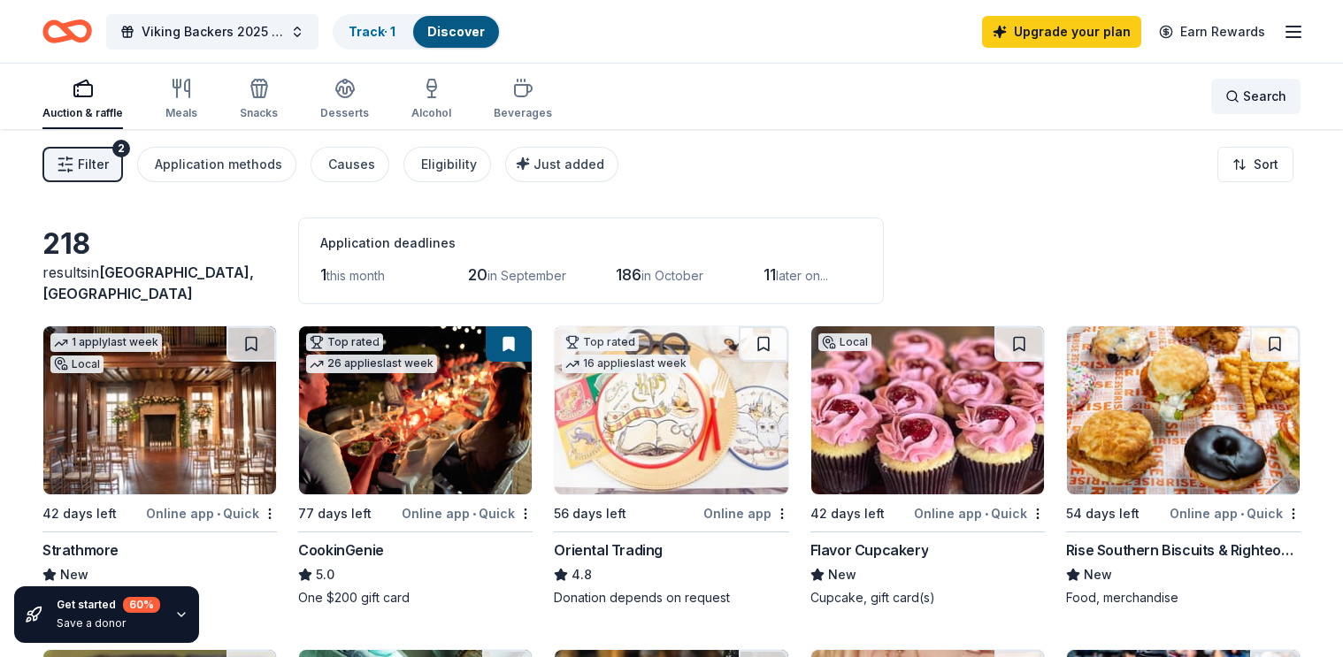
click at [1253, 97] on span "Search" at bounding box center [1264, 96] width 43 height 21
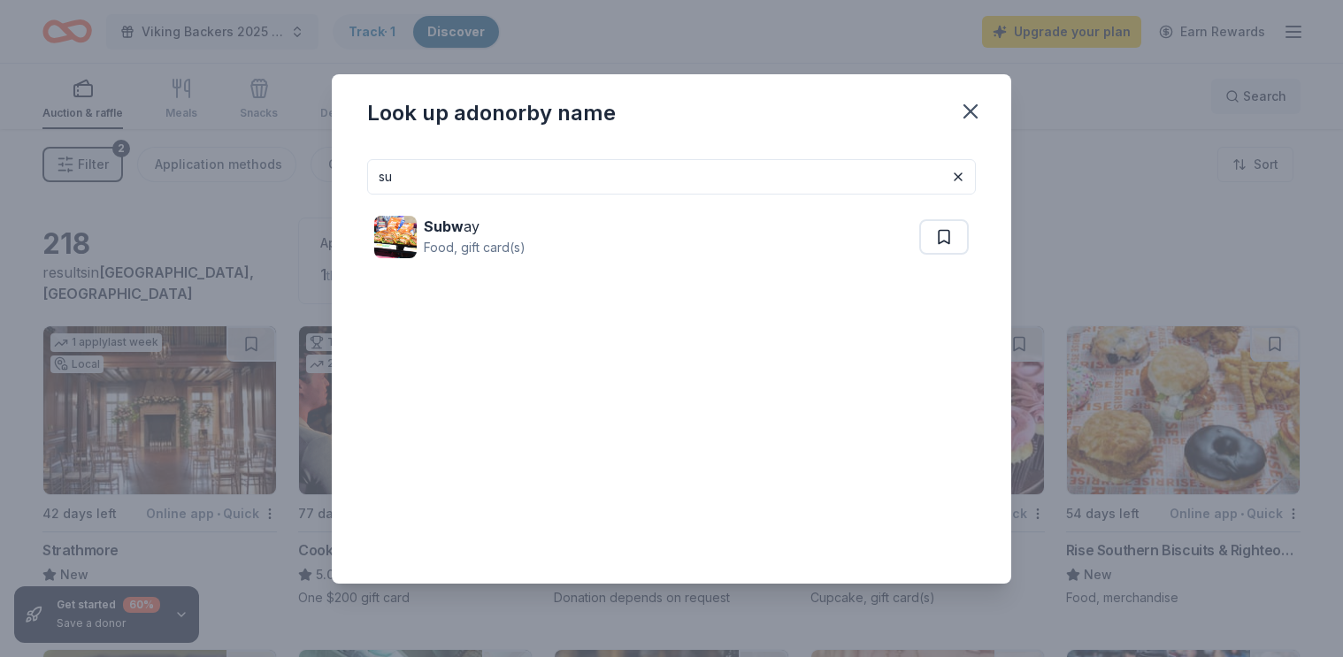
type input "s"
drag, startPoint x: 492, startPoint y: 173, endPoint x: 361, endPoint y: 165, distance: 131.2
click at [361, 165] on div "Qdoba QDOBA Mexic a n E a ts (West Virgini a ) Food, gift certificate(s)" at bounding box center [671, 364] width 679 height 439
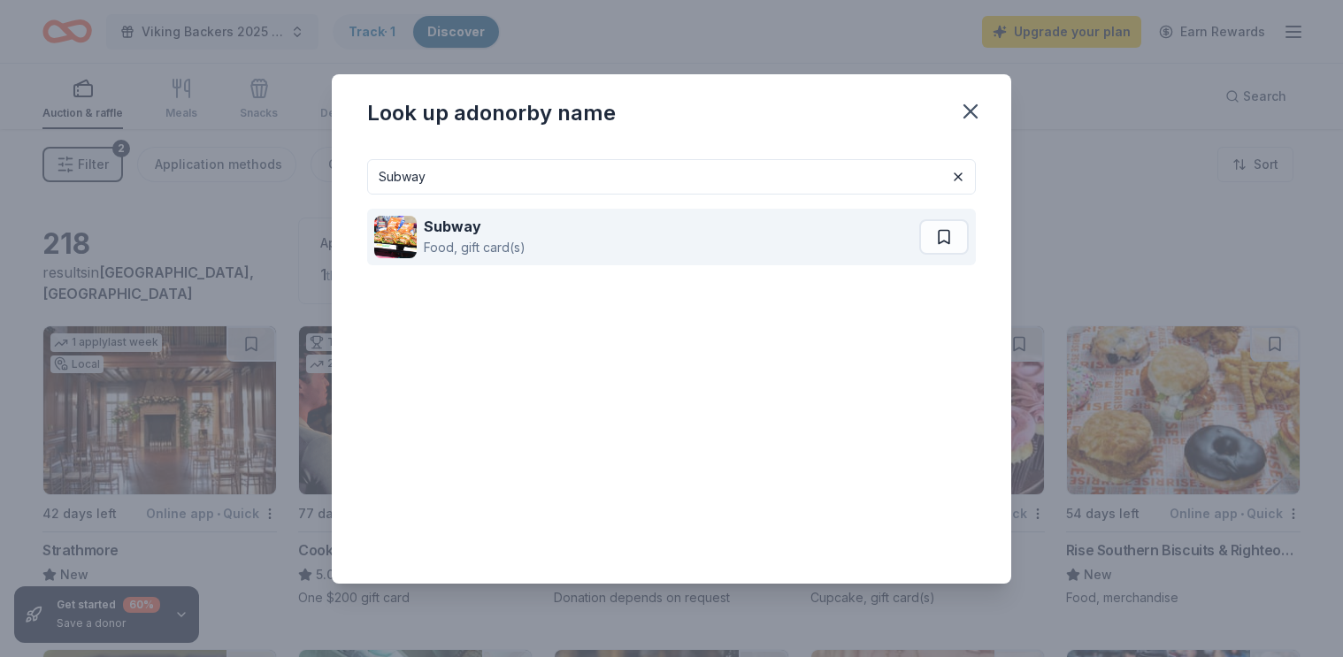
type input "Subway"
click at [448, 229] on strong "Subway" at bounding box center [452, 227] width 57 height 18
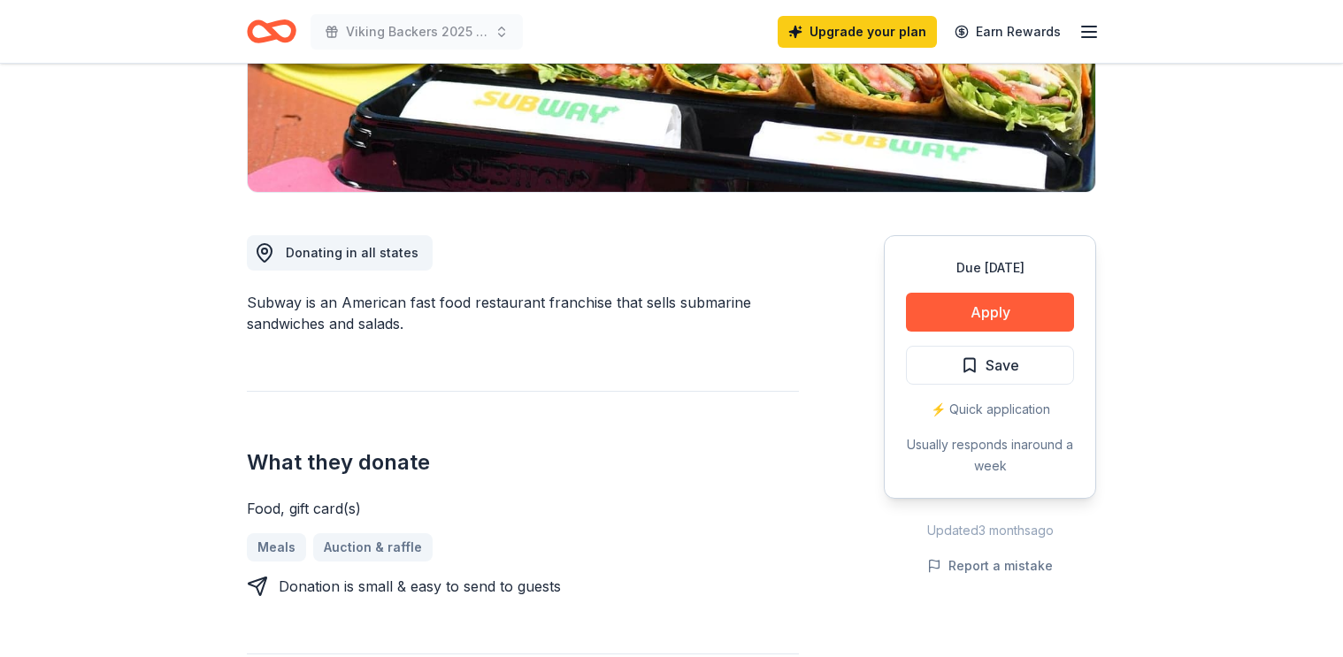
scroll to position [395, 0]
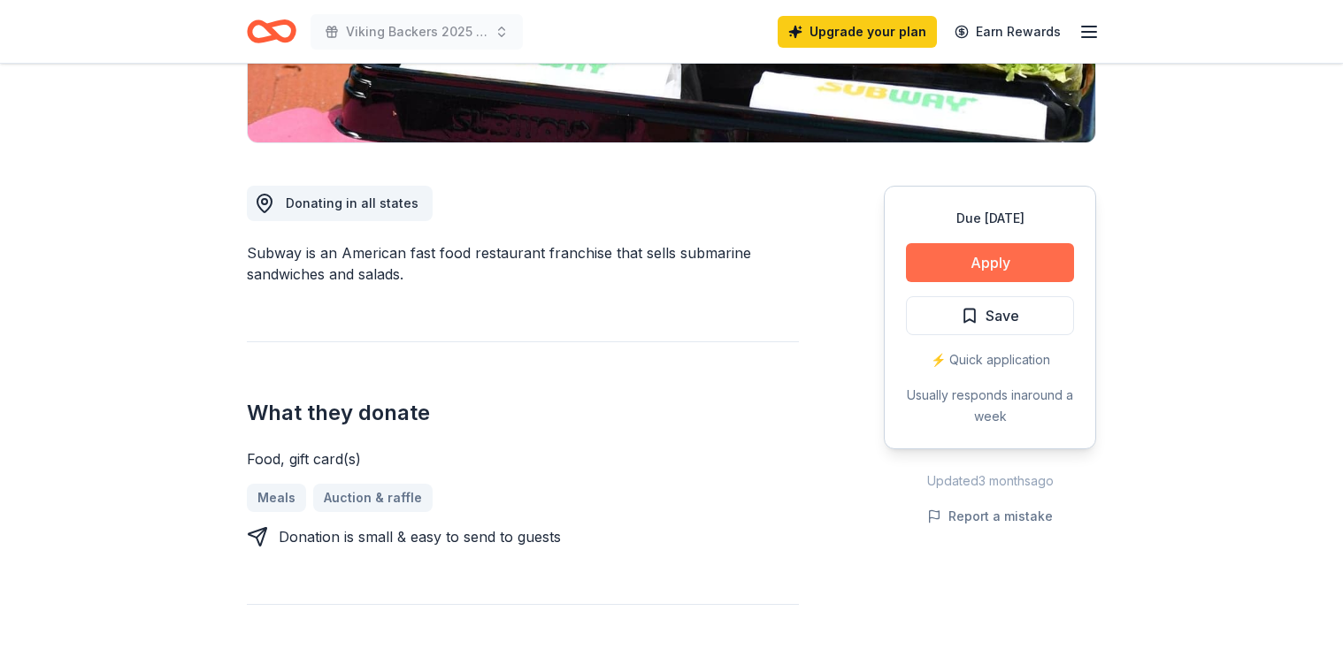
click at [1006, 266] on button "Apply" at bounding box center [990, 262] width 168 height 39
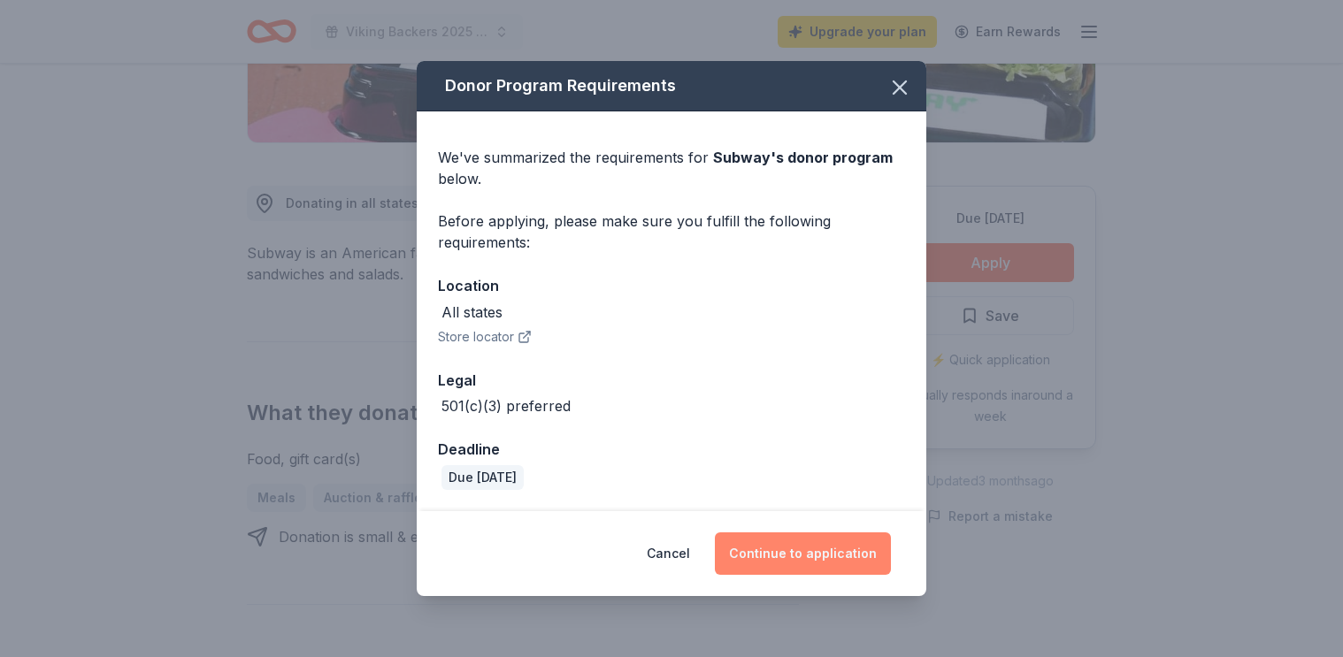
click at [753, 557] on button "Continue to application" at bounding box center [803, 554] width 176 height 42
